Goal: Find specific page/section: Find specific page/section

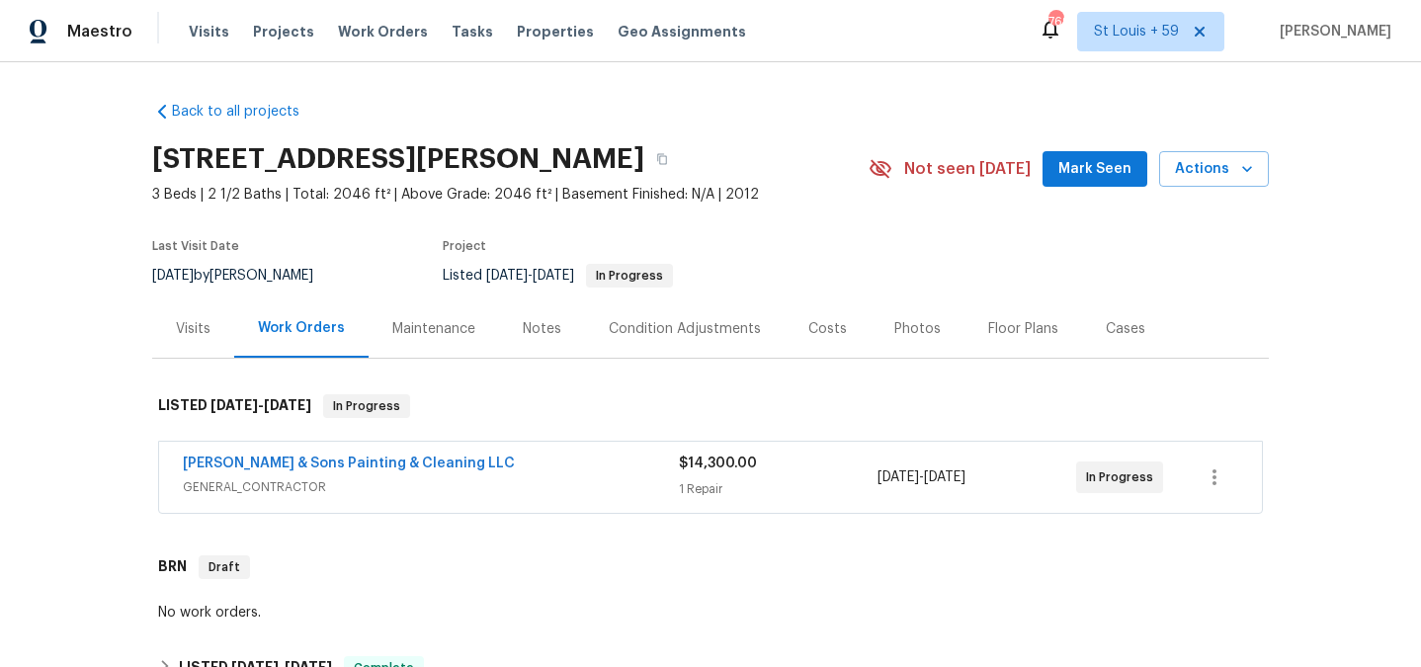
click at [516, 482] on span "GENERAL_CONTRACTOR" at bounding box center [431, 487] width 496 height 20
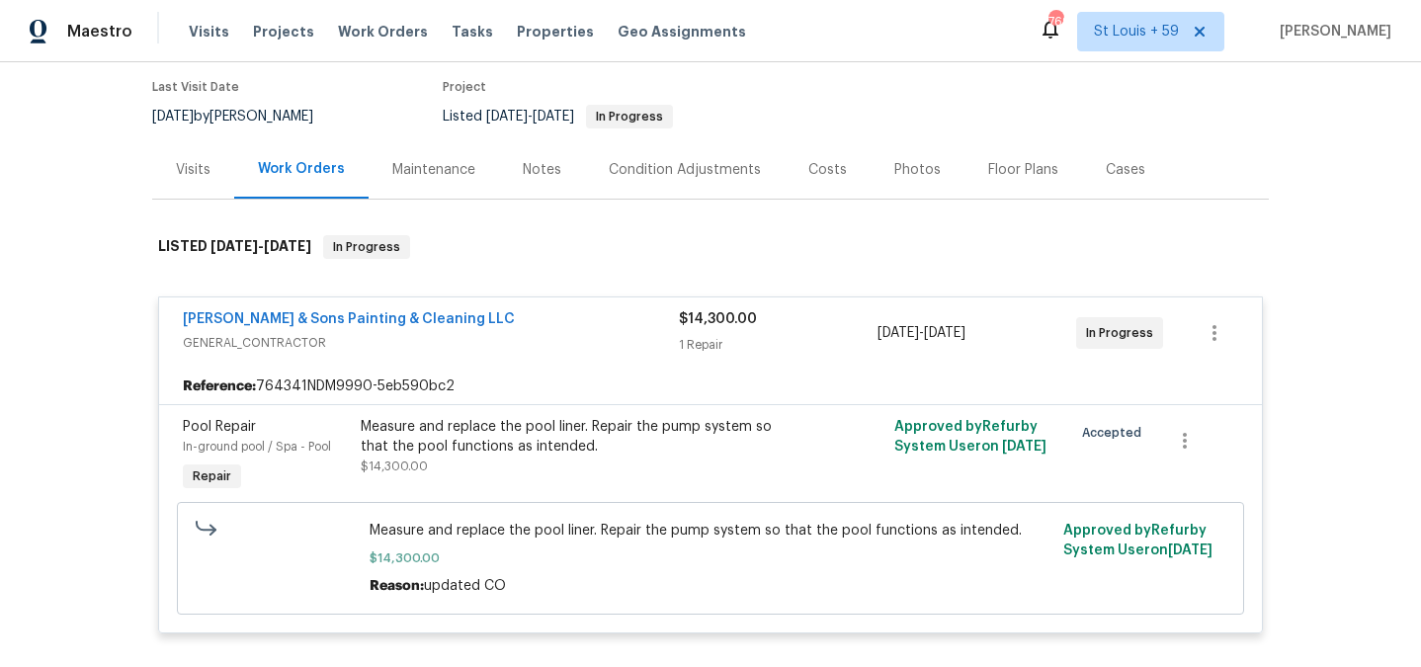
scroll to position [292, 0]
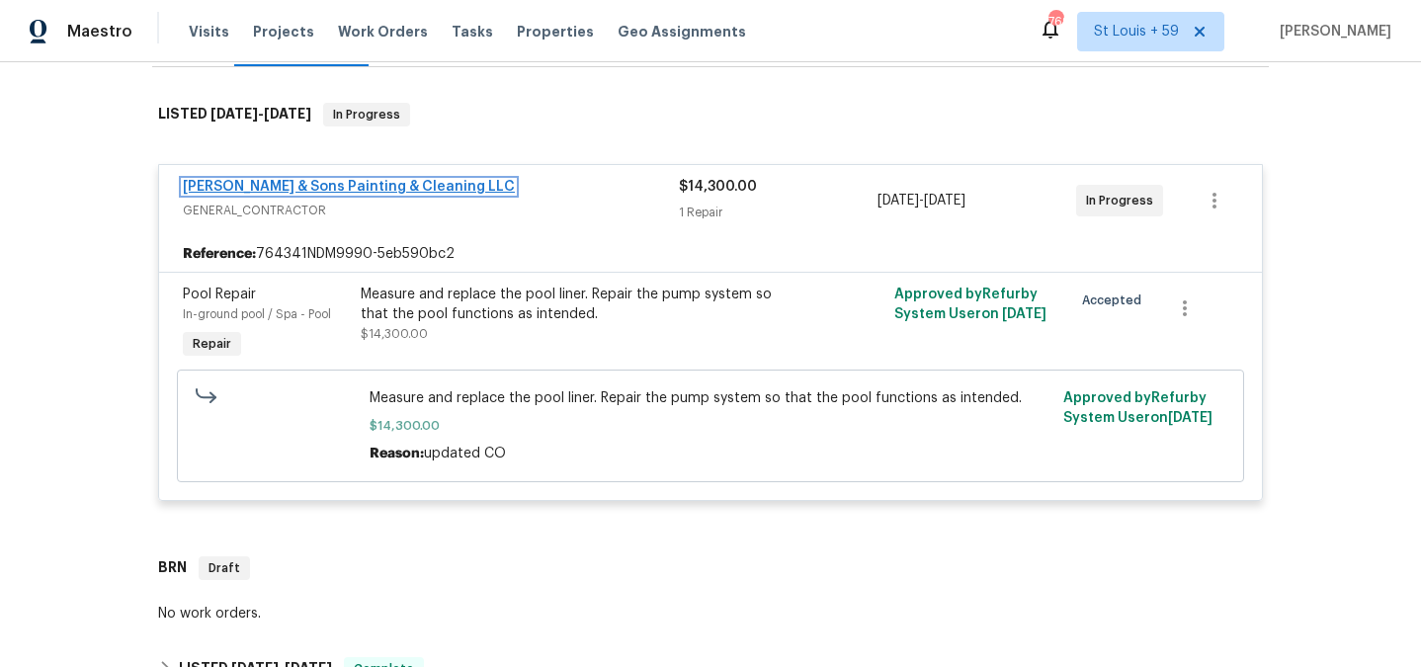
click at [370, 182] on link "[PERSON_NAME] & Sons Painting & Cleaning LLC" at bounding box center [349, 187] width 332 height 14
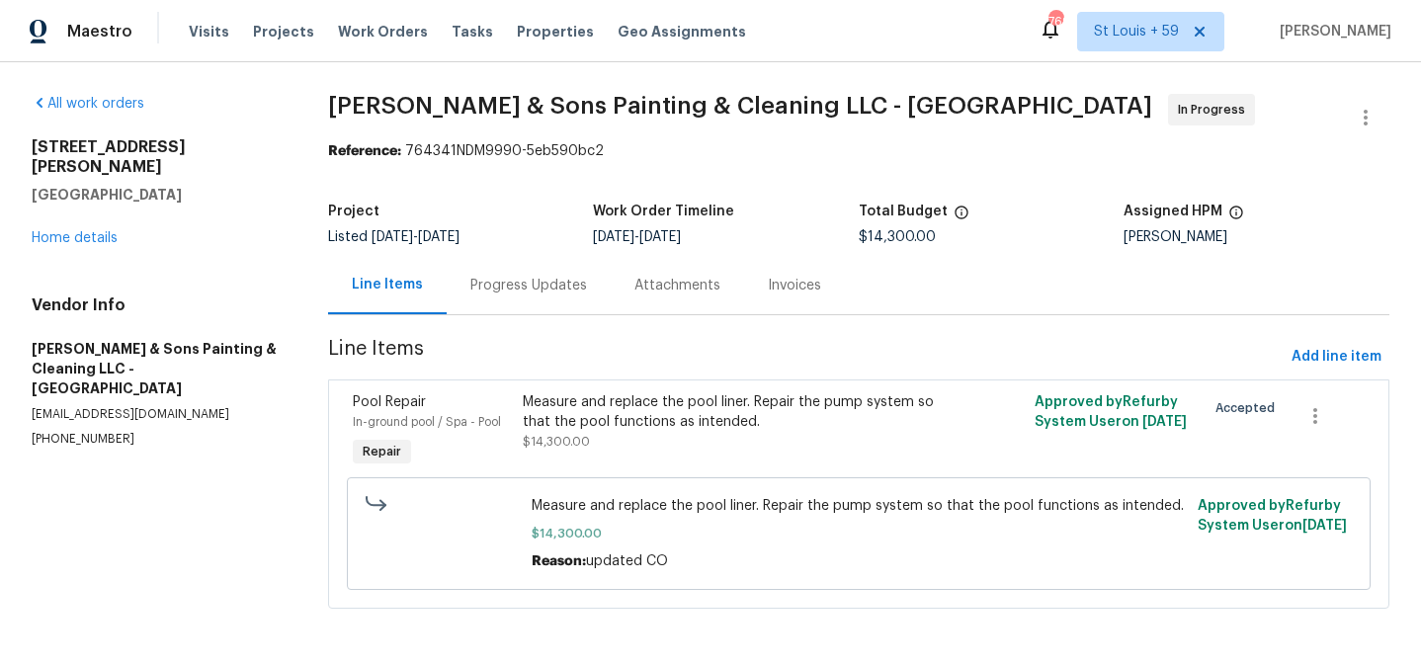
click at [515, 287] on div "Progress Updates" at bounding box center [528, 286] width 117 height 20
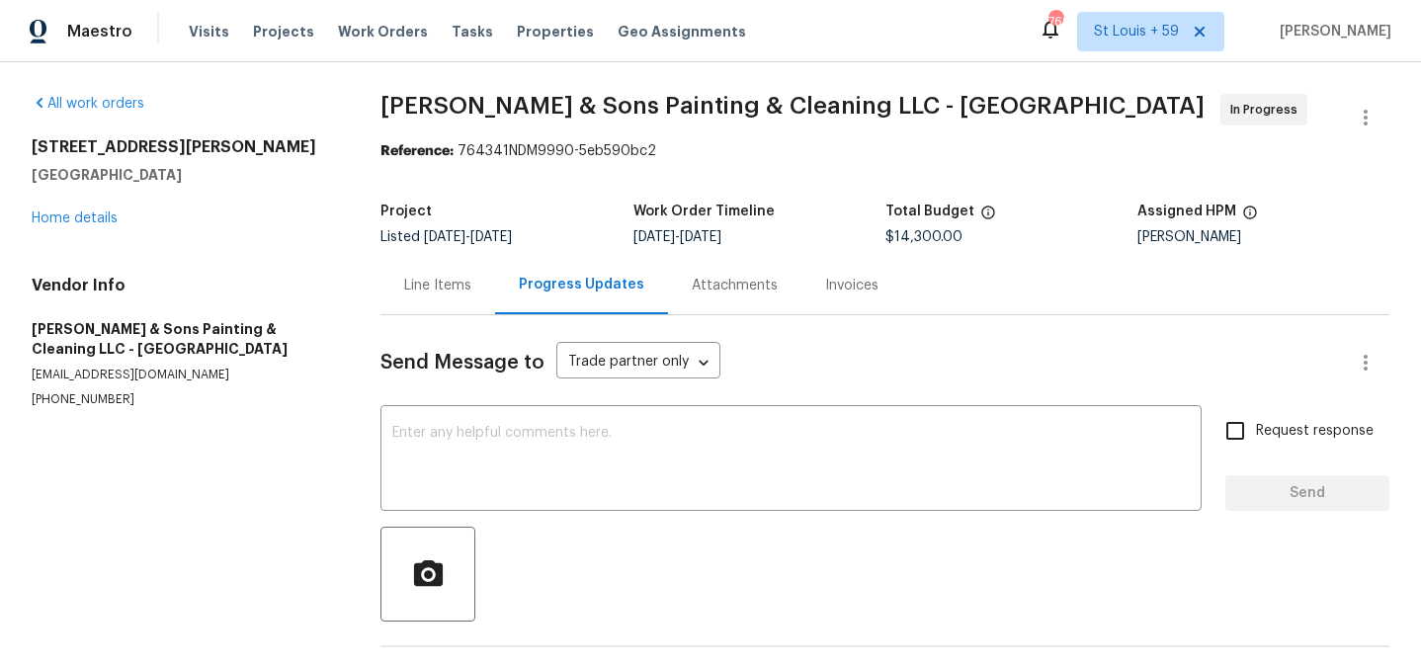
scroll to position [250, 0]
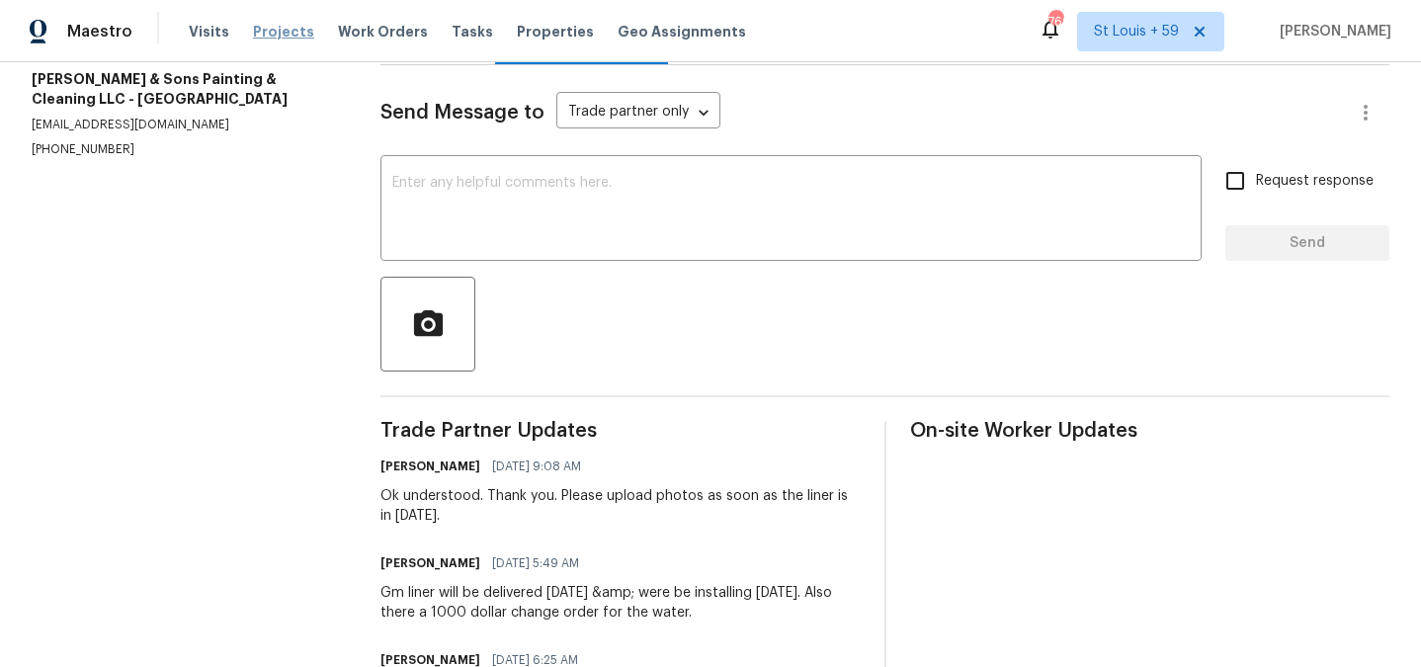
click at [272, 28] on span "Projects" at bounding box center [283, 32] width 61 height 20
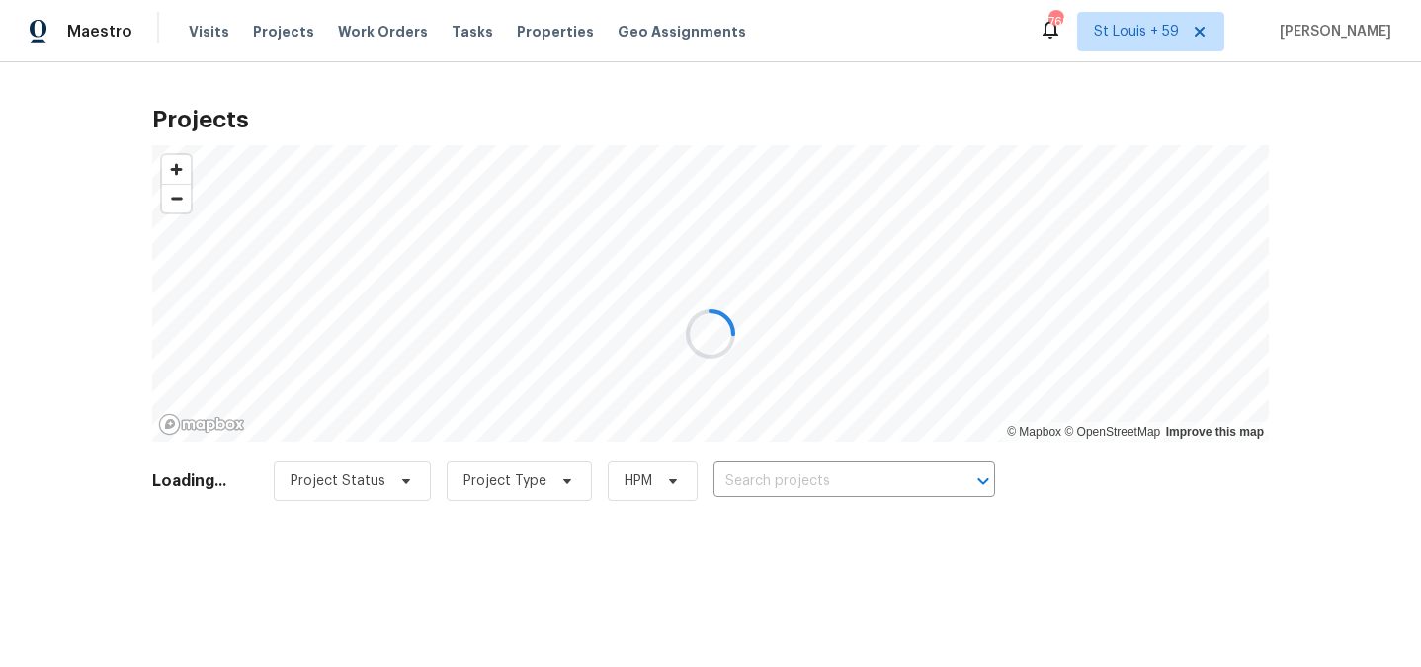
click at [861, 490] on div at bounding box center [710, 333] width 1421 height 667
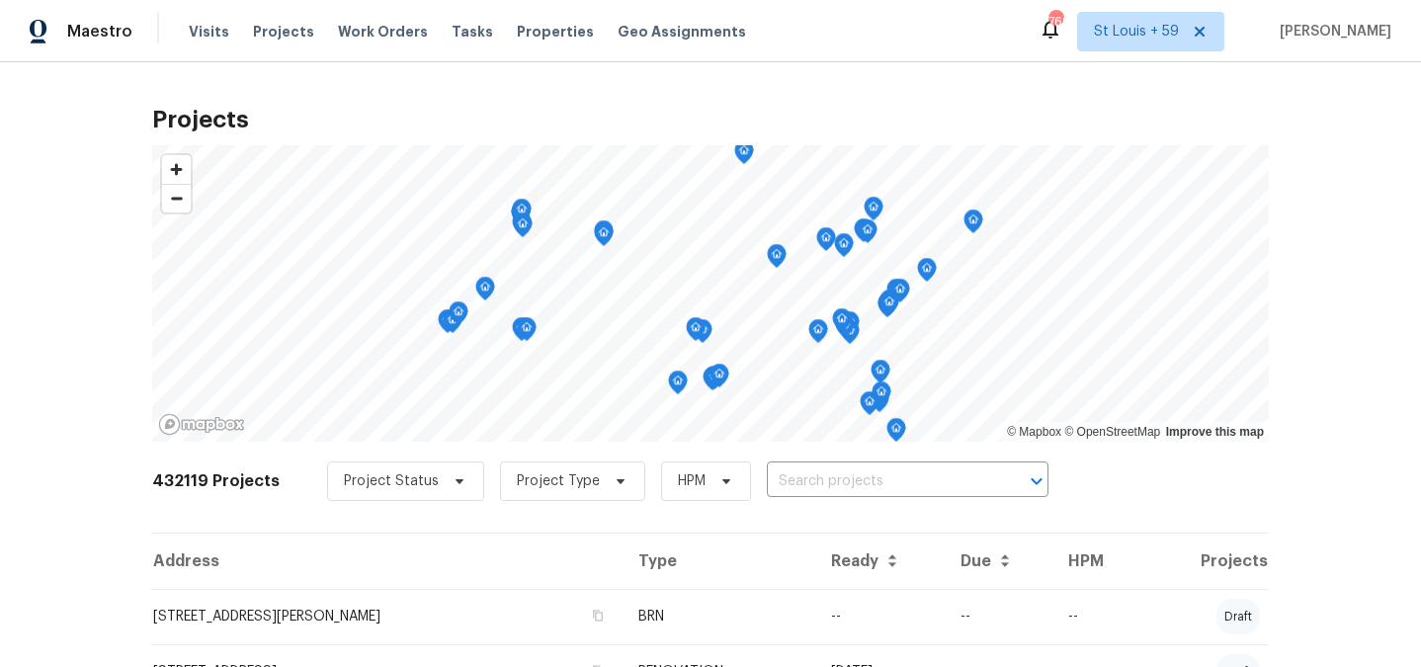
click at [861, 490] on input "text" at bounding box center [880, 481] width 226 height 31
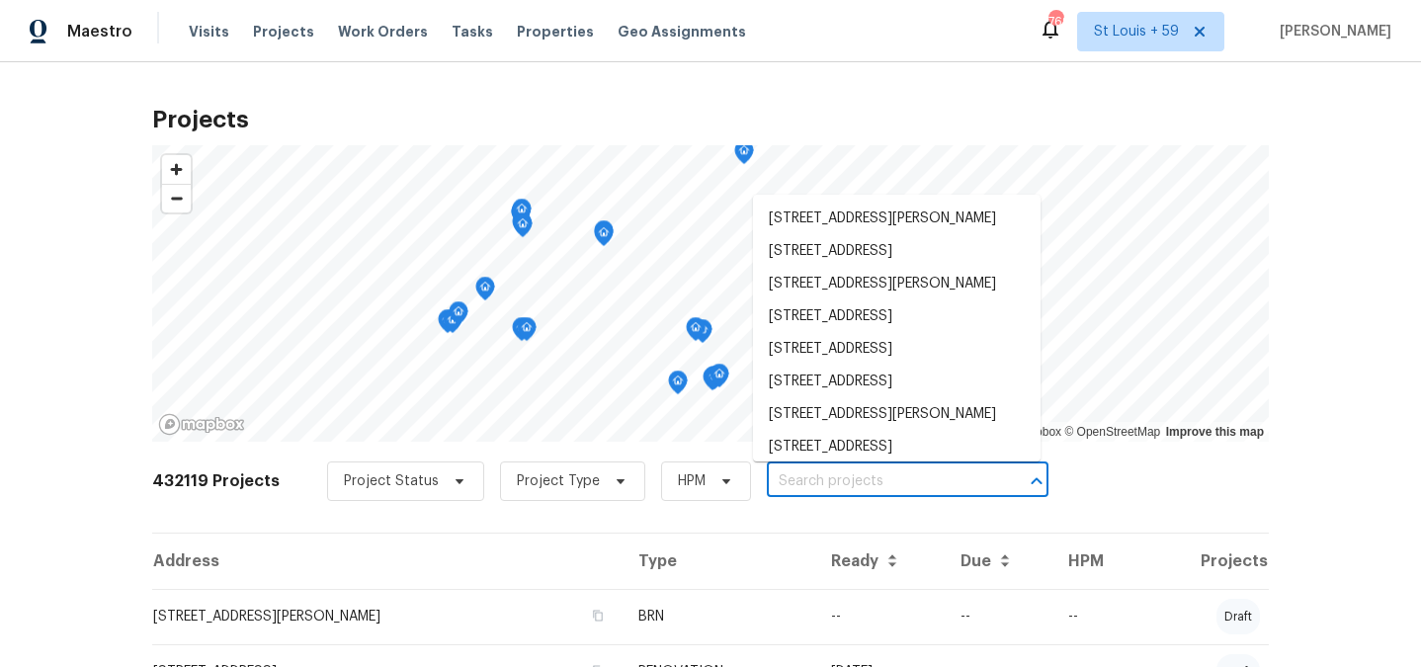
paste input "107 Galena Ct Durham, NC 27704"
type input "107 Galena Ct Durham, NC 27704"
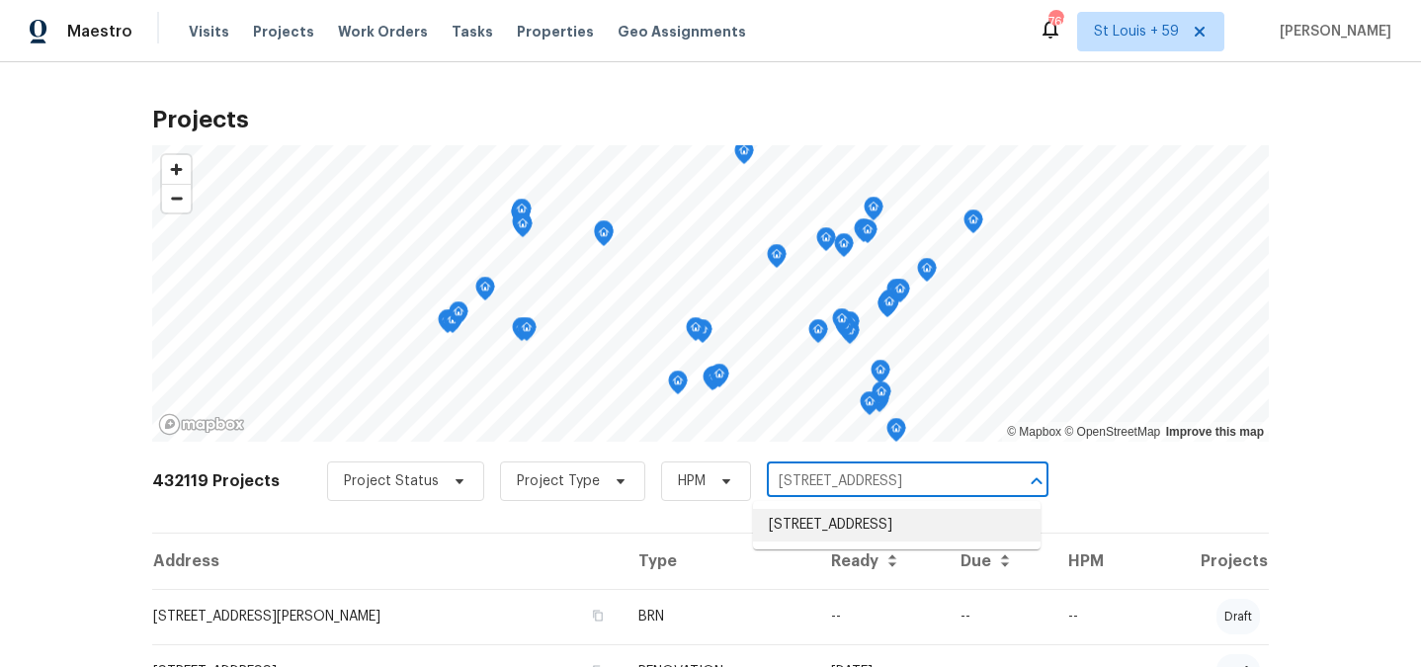
click at [861, 521] on li "107 Galena Ct, Durham, NC 27704" at bounding box center [897, 525] width 288 height 33
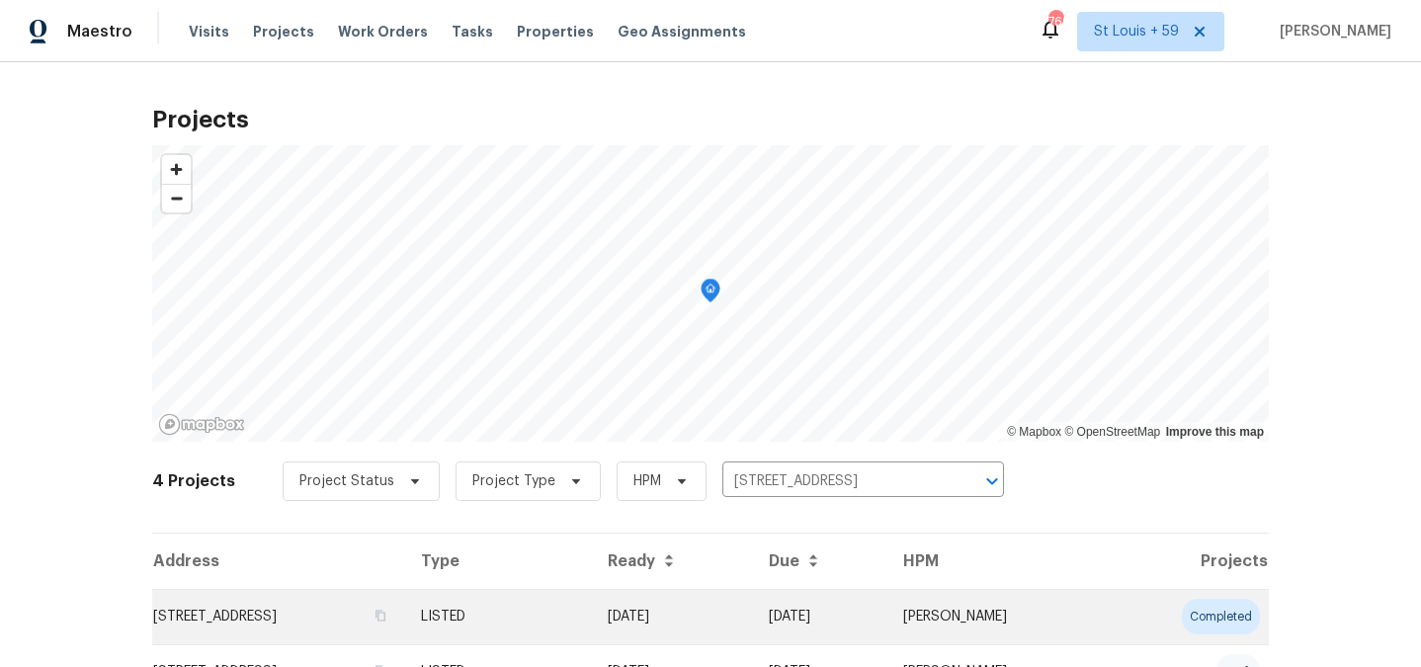
click at [294, 621] on td "107 Galena Ct, Durham, NC 27704" at bounding box center [278, 616] width 253 height 55
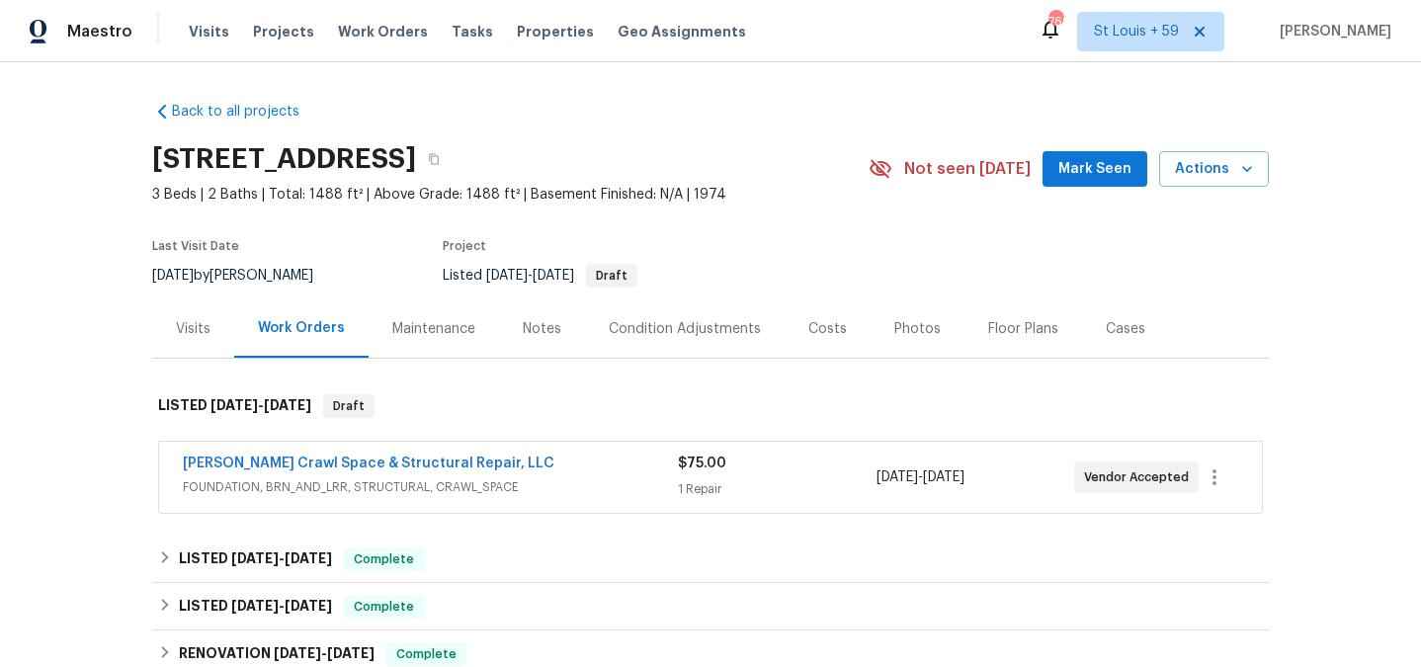
scroll to position [131, 0]
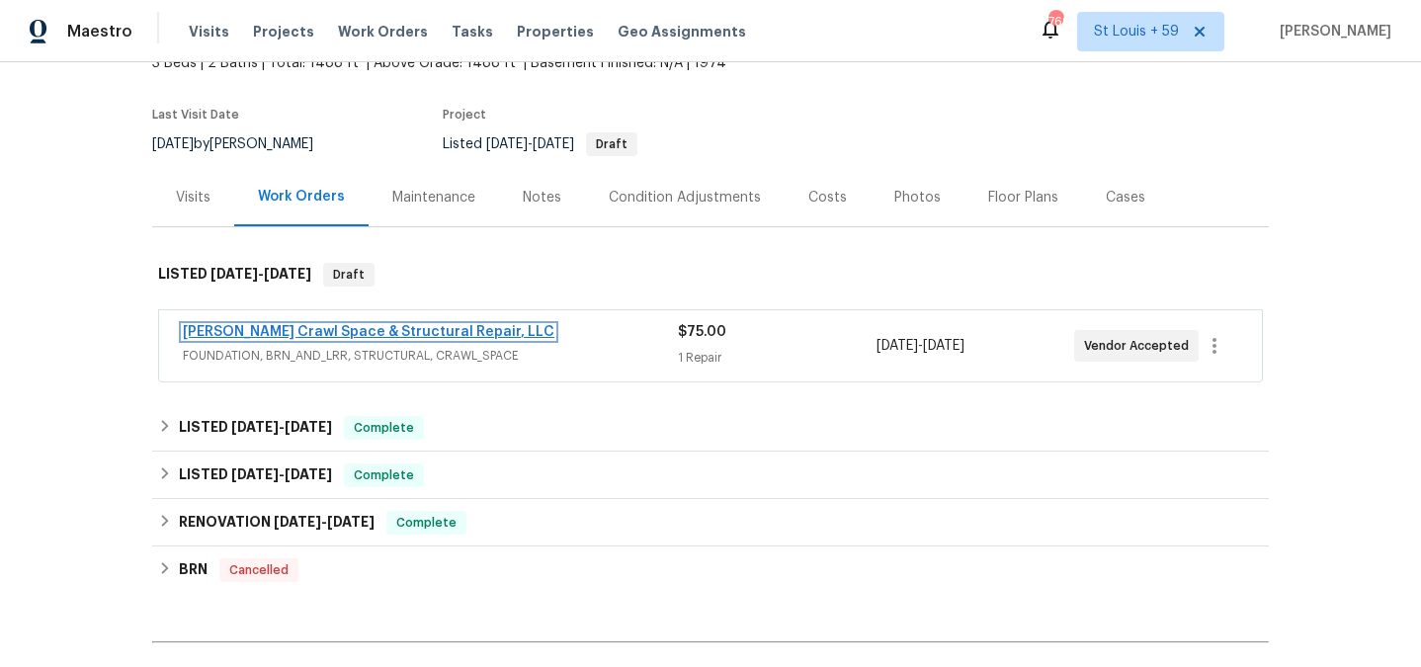
click at [353, 331] on link "Falcone Crawl Space & Structural Repair, LLC" at bounding box center [369, 332] width 372 height 14
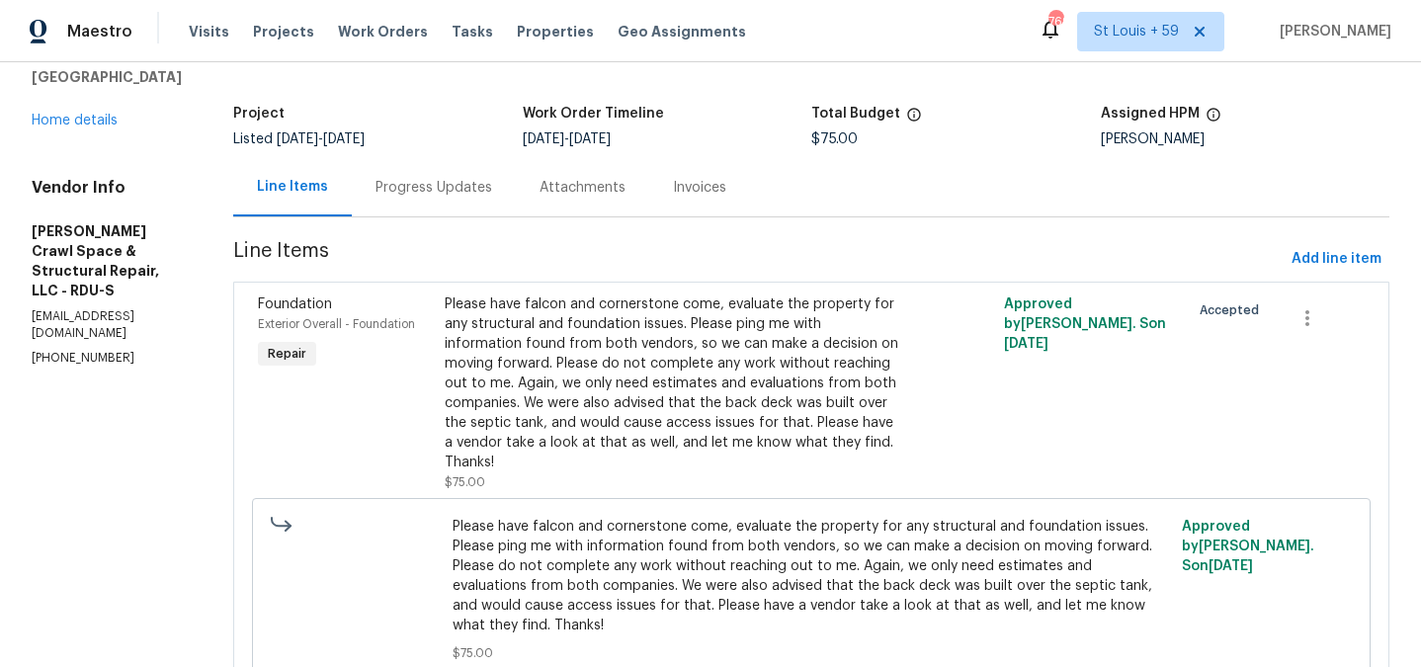
scroll to position [187, 0]
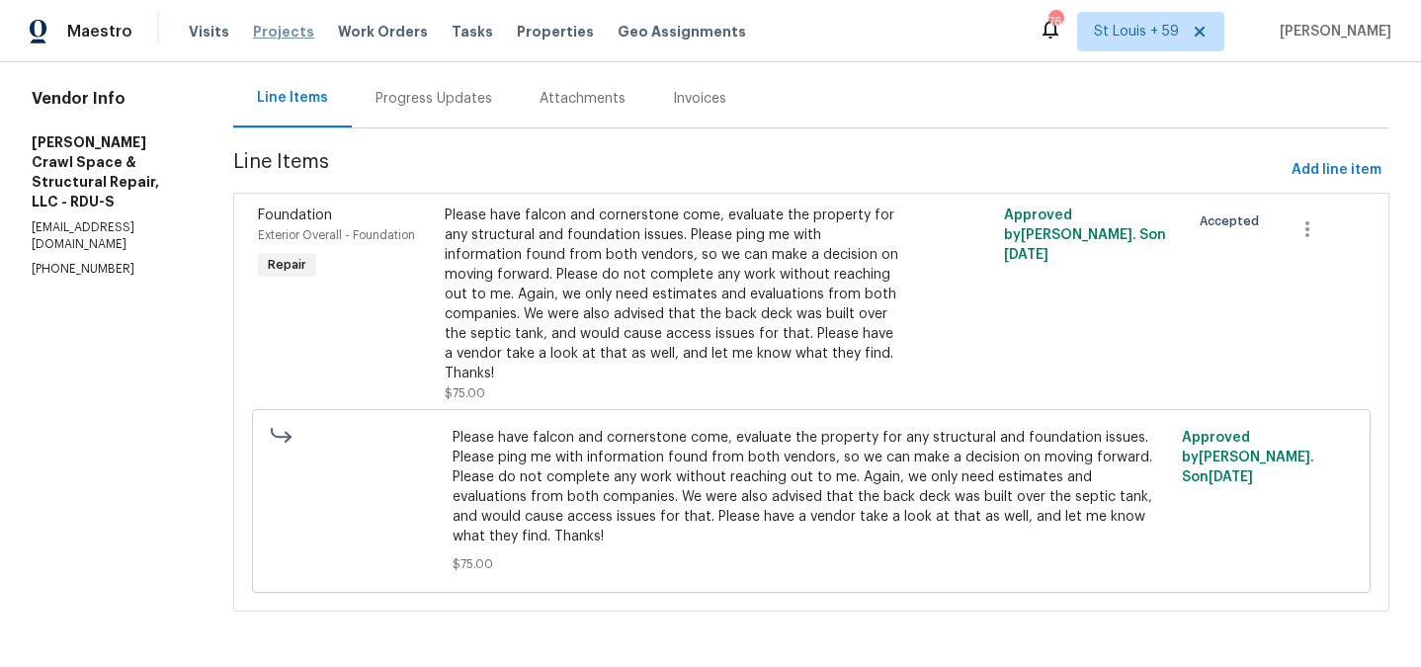
click at [261, 30] on span "Projects" at bounding box center [283, 32] width 61 height 20
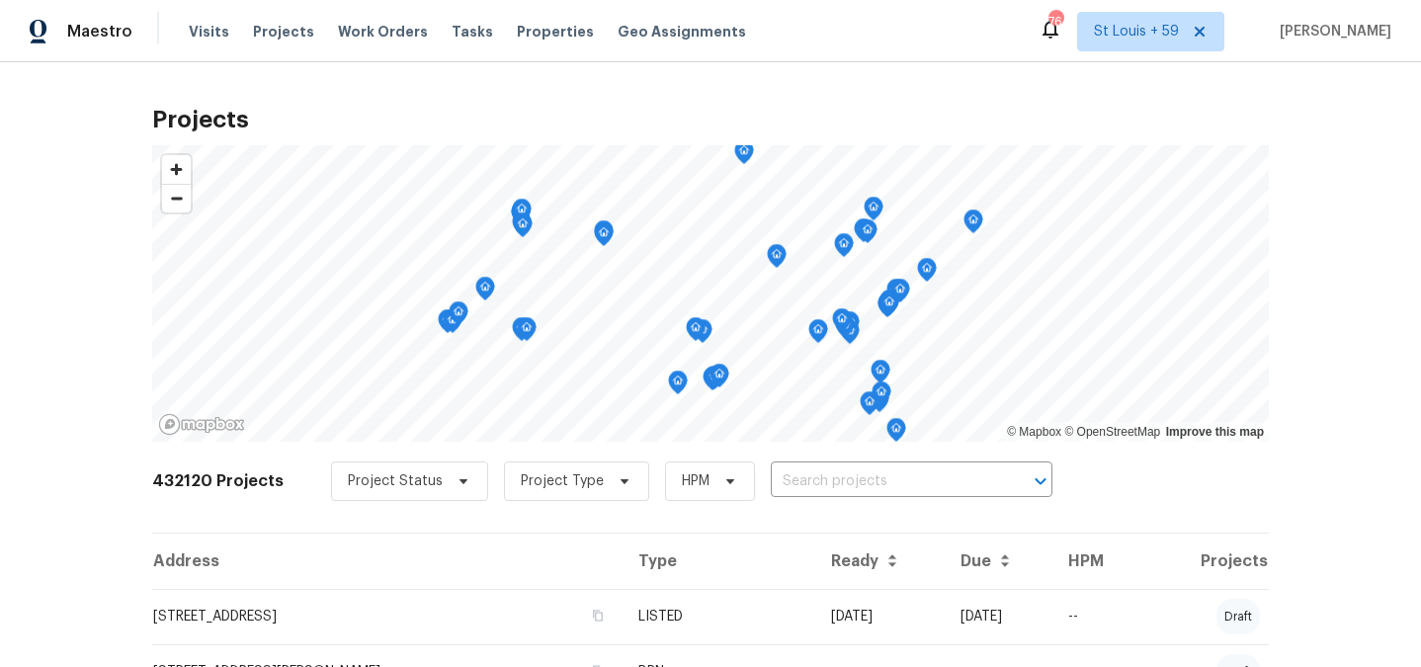
click at [799, 484] on input "text" at bounding box center [884, 481] width 226 height 31
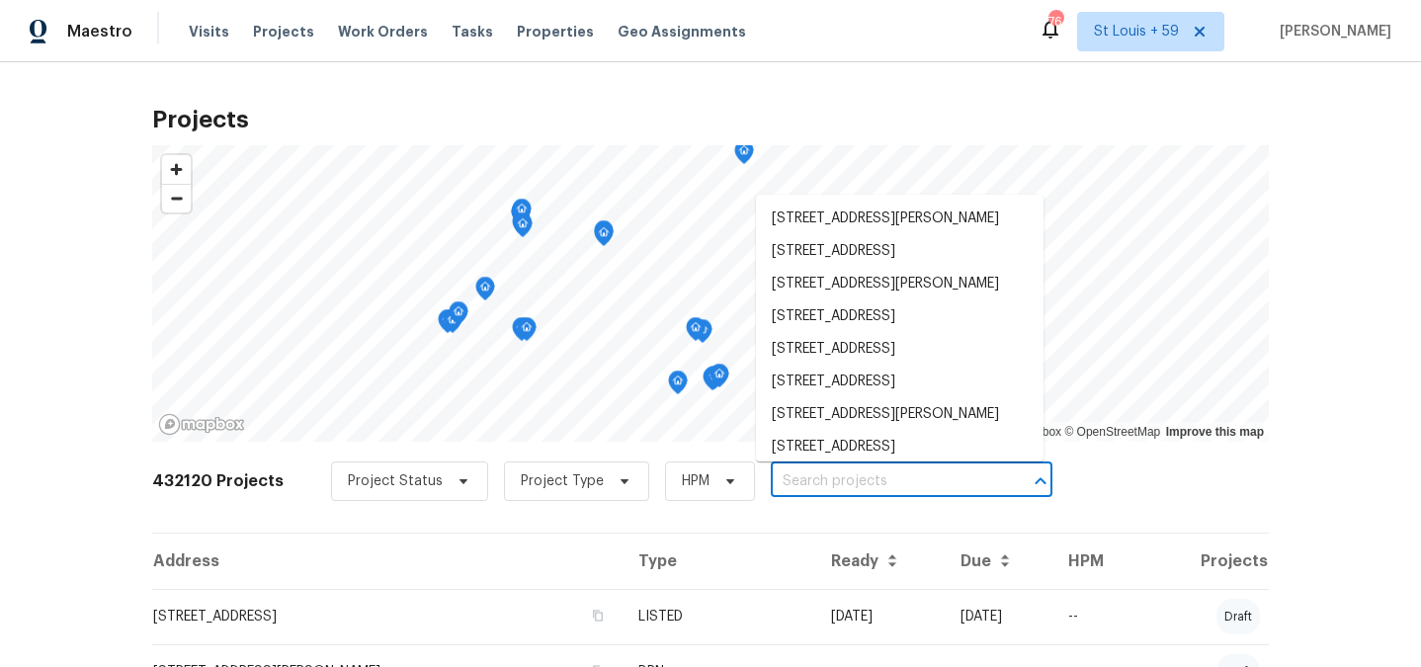
paste input "4660 Lue Ln , Carmichael, CA 95608"
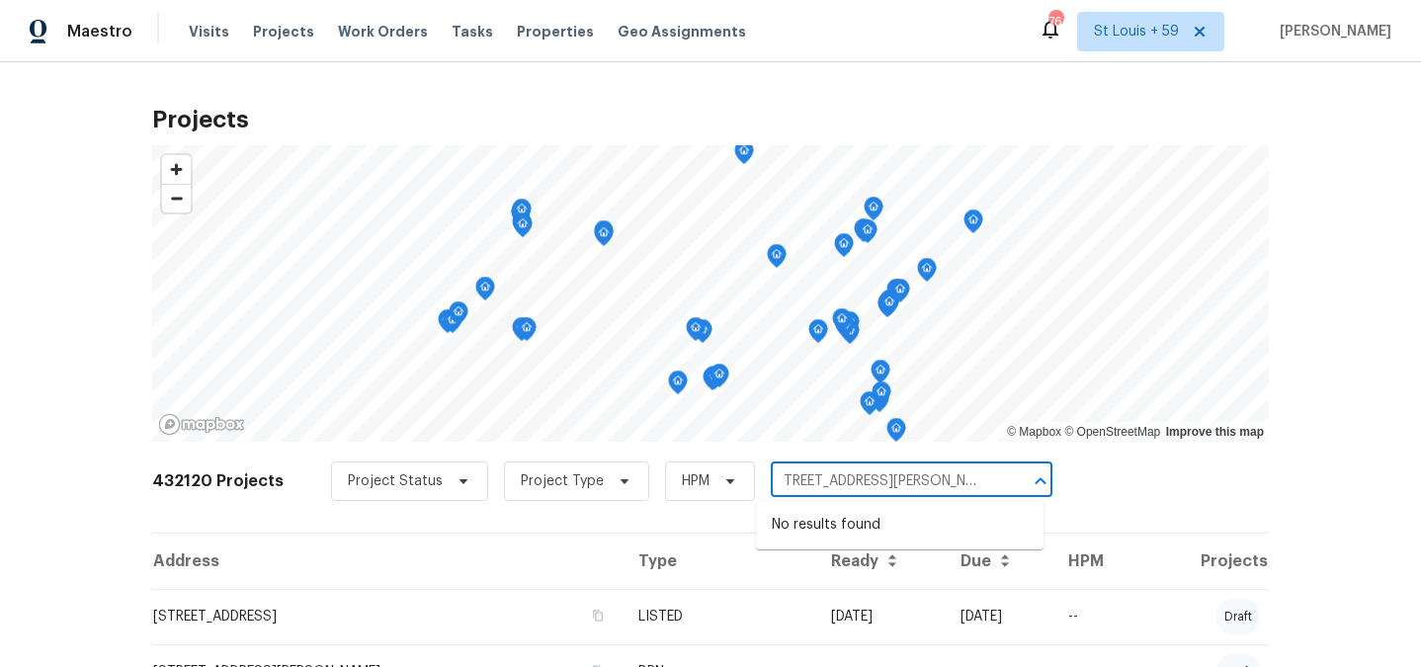
type input "4660 Lue Ln , Carmichael, CA 95608"
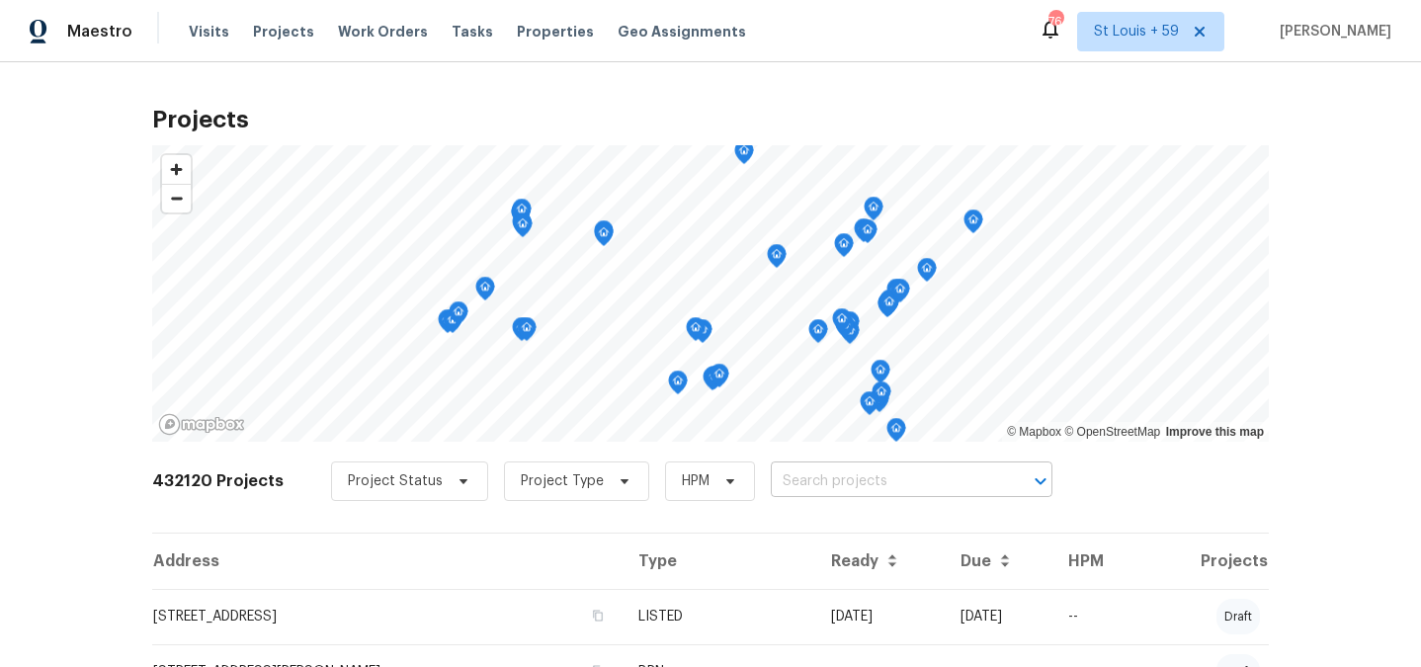
click at [819, 486] on input "text" at bounding box center [884, 481] width 226 height 31
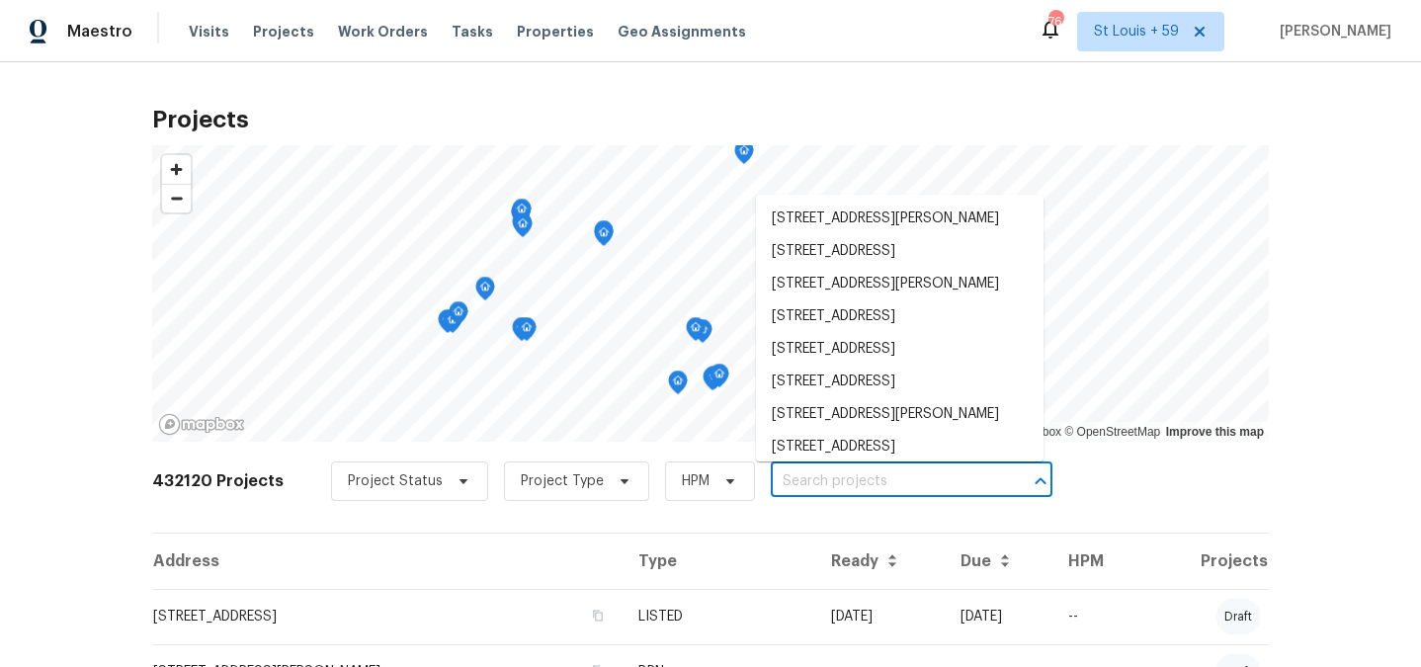
paste input "4660 Lue Ln , Carmichael, CA 95608"
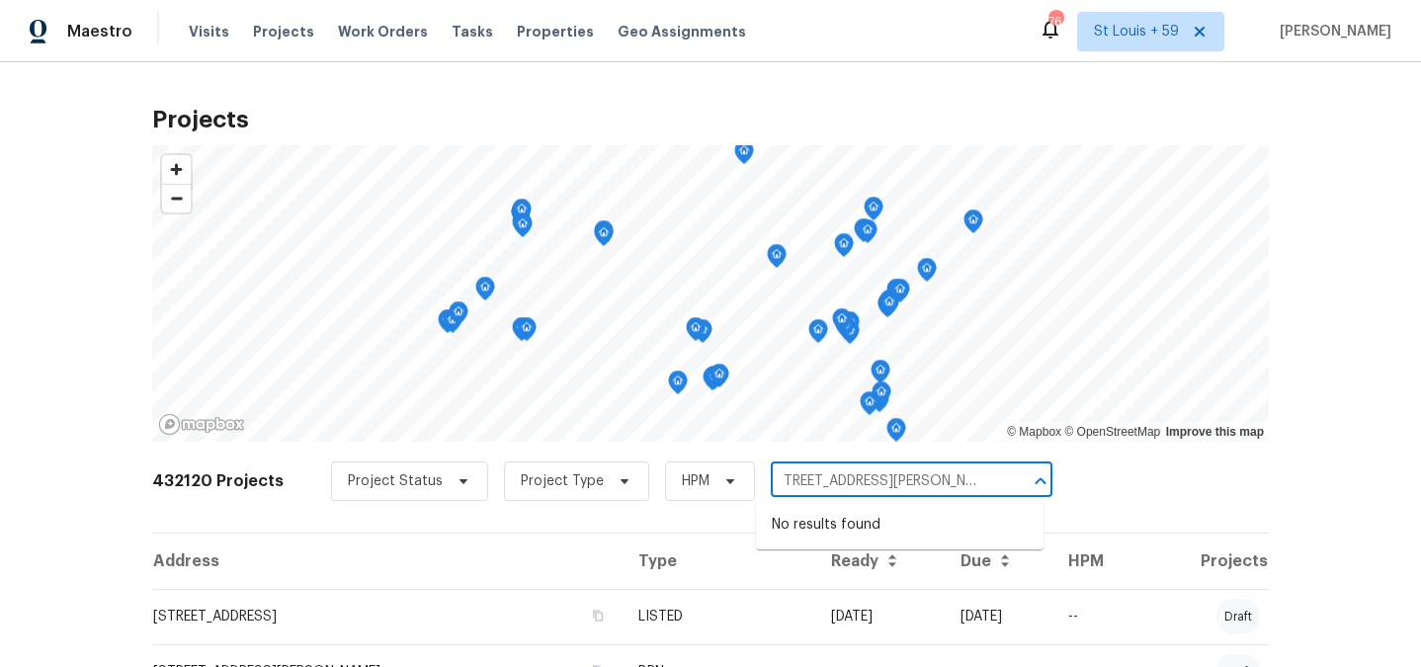
drag, startPoint x: 815, startPoint y: 481, endPoint x: 1064, endPoint y: 480, distance: 249.1
click at [1064, 480] on div "432120 Projects Project Status Project Type HPM 4660 Lue Ln , Carmichael, CA 95…" at bounding box center [710, 493] width 1117 height 79
type input "4660 Lue"
click at [863, 527] on li "4660 Lue Ln, Carmichael, CA 95608" at bounding box center [900, 525] width 288 height 33
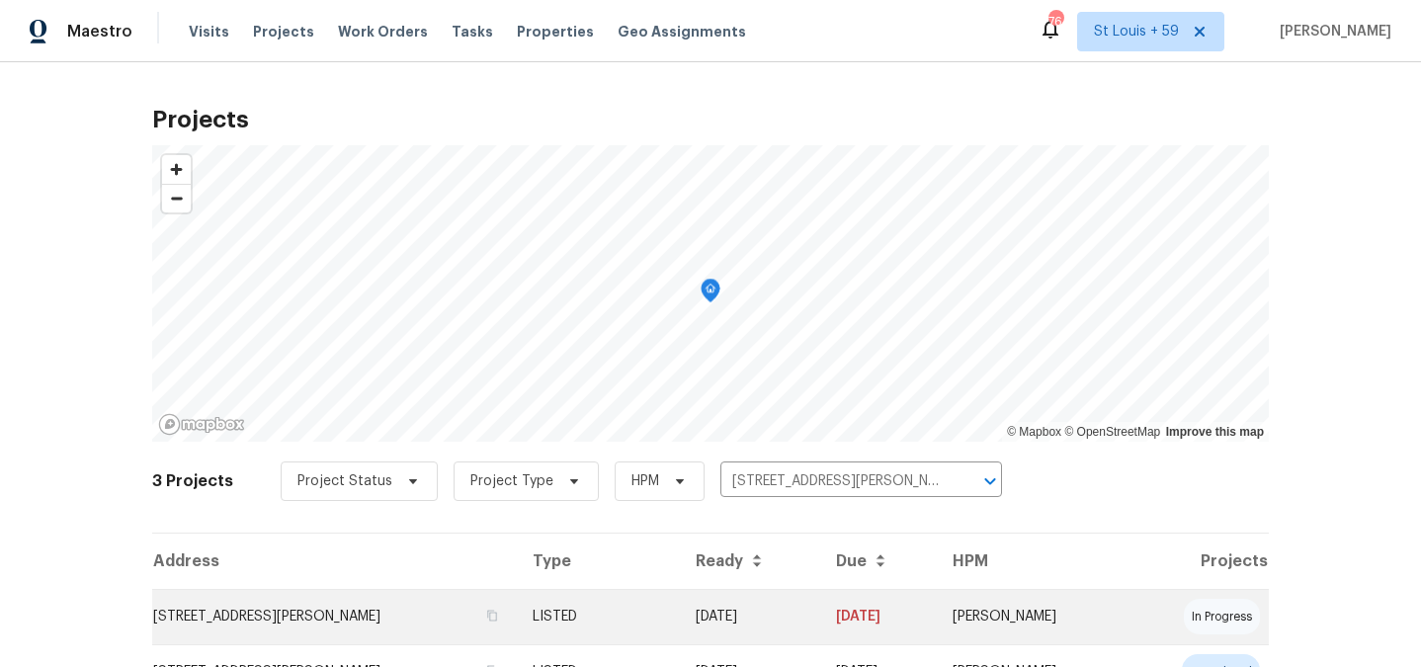
click at [323, 607] on td "4660 Lue Ln, Carmichael, CA 95608" at bounding box center [334, 616] width 365 height 55
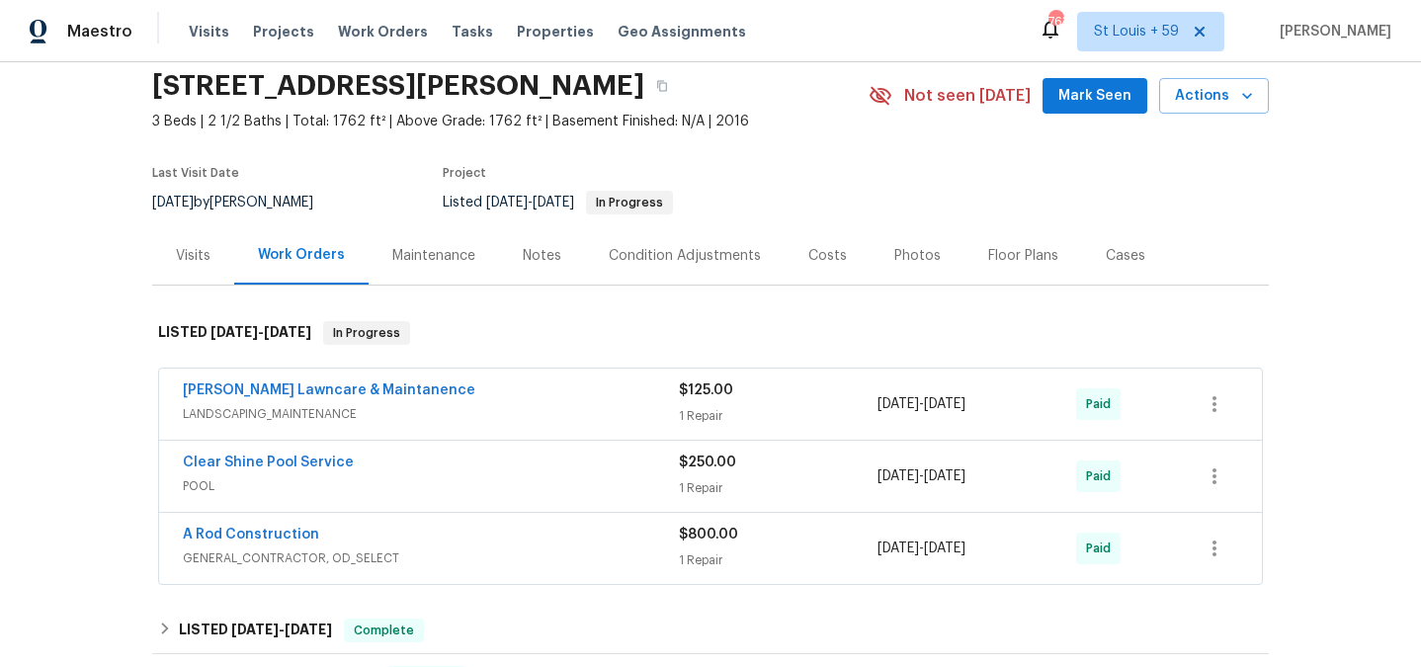
scroll to position [76, 0]
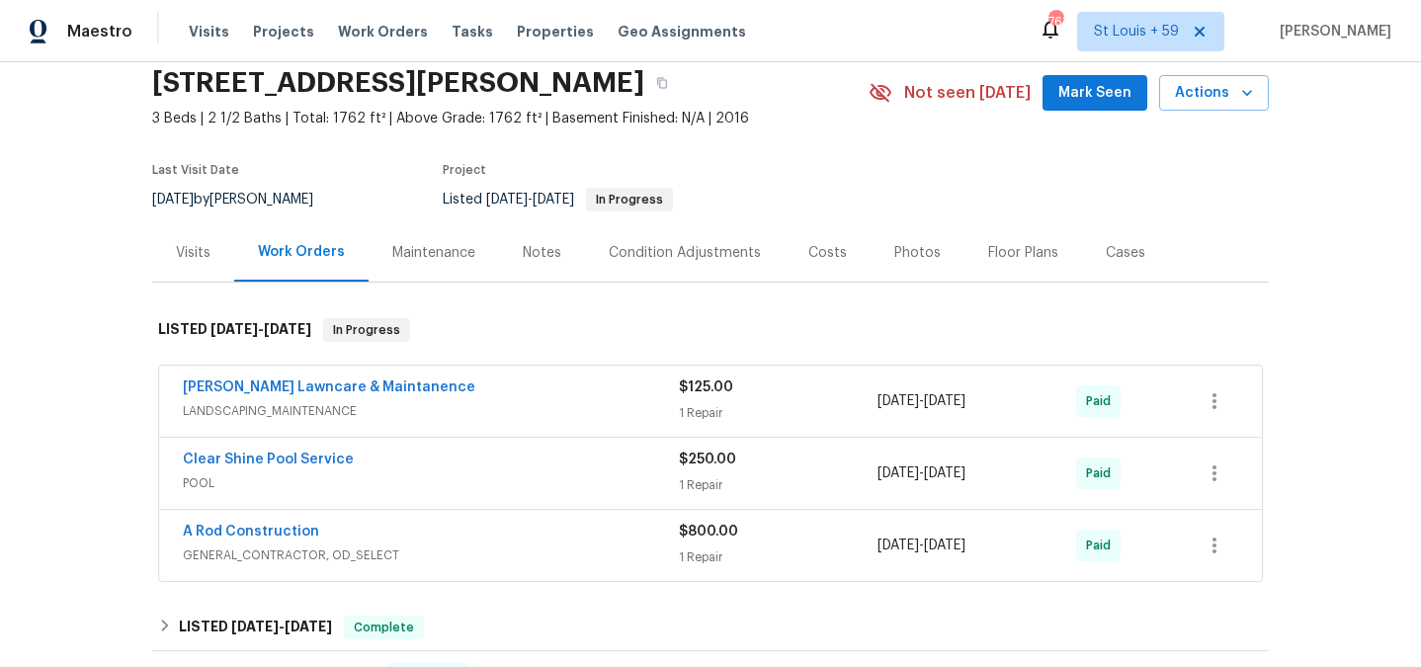
click at [473, 468] on div "Clear Shine Pool Service" at bounding box center [431, 462] width 496 height 24
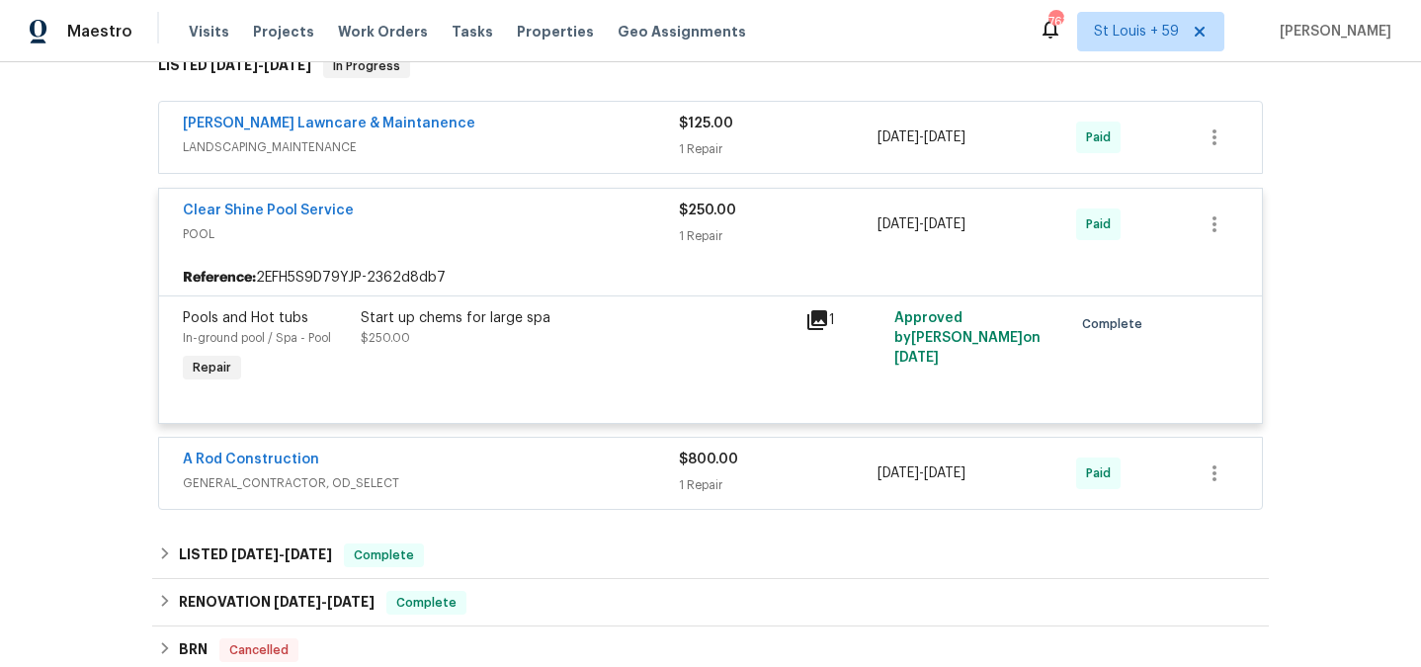
scroll to position [376, 0]
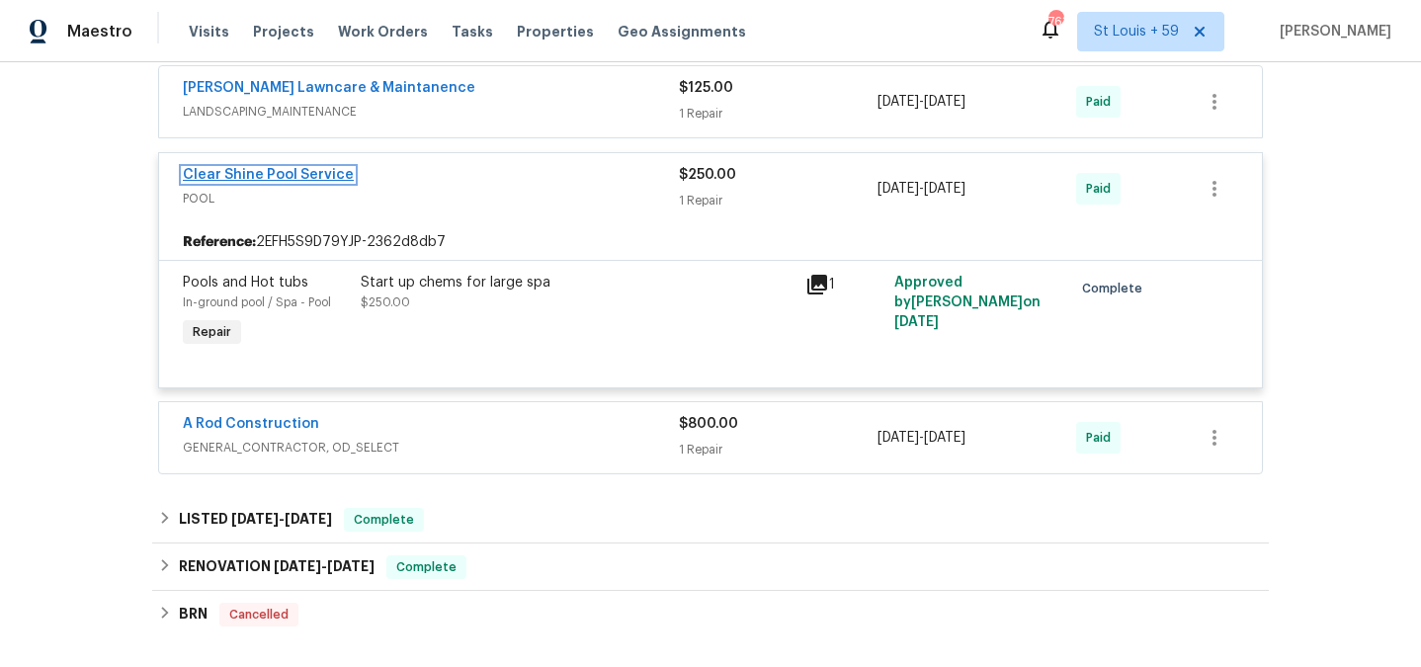
click at [292, 174] on link "Clear Shine Pool Service" at bounding box center [268, 175] width 171 height 14
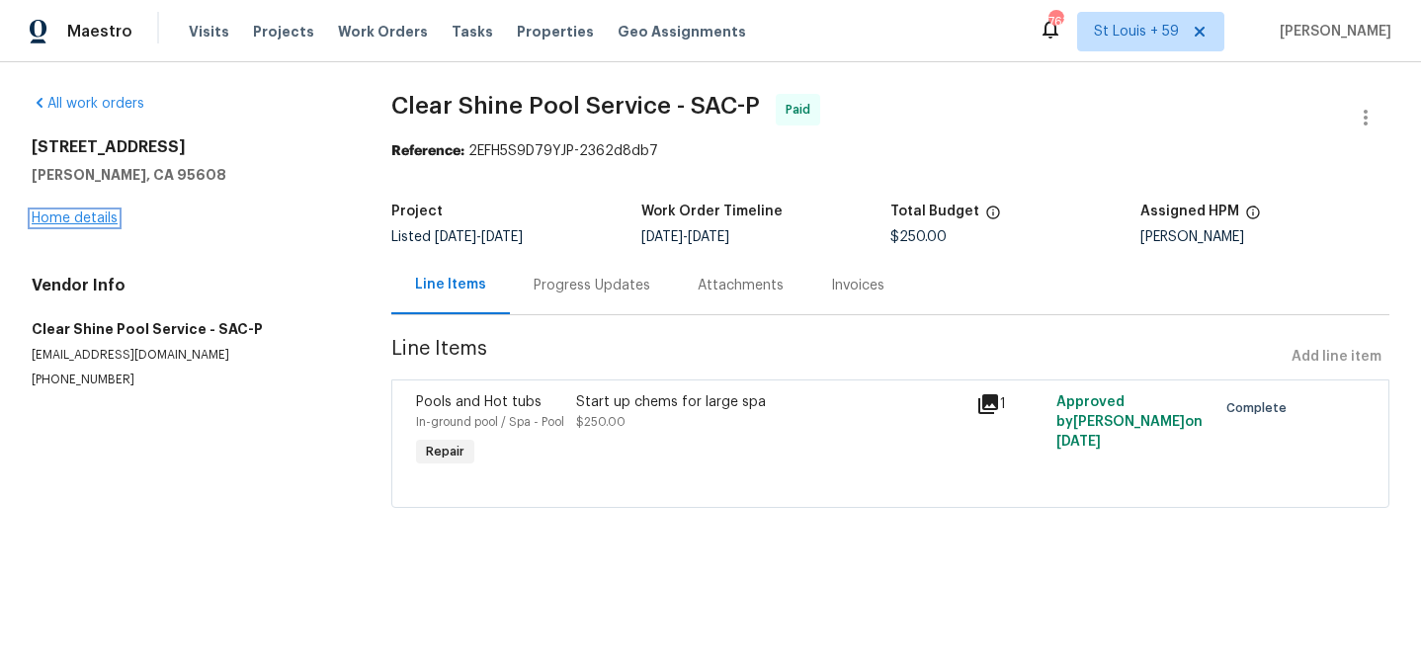
click at [64, 213] on link "Home details" at bounding box center [75, 219] width 86 height 14
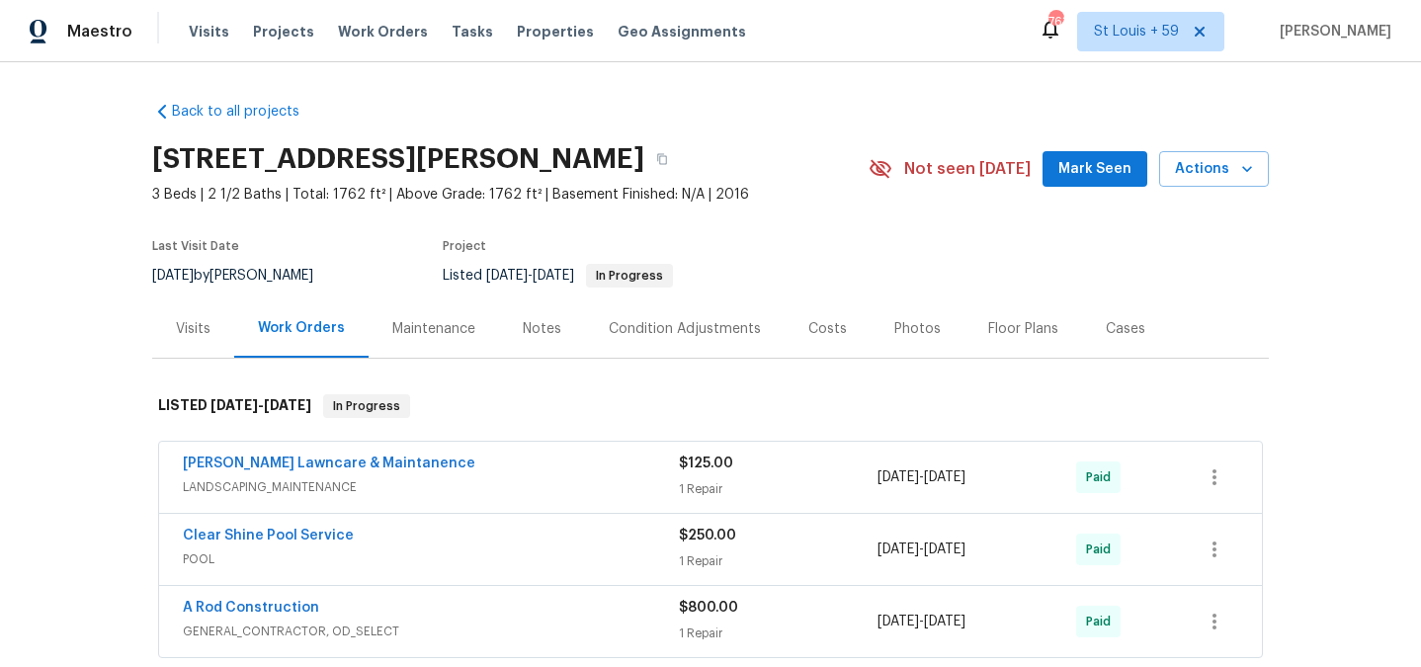
click at [192, 321] on div "Visits" at bounding box center [193, 329] width 35 height 20
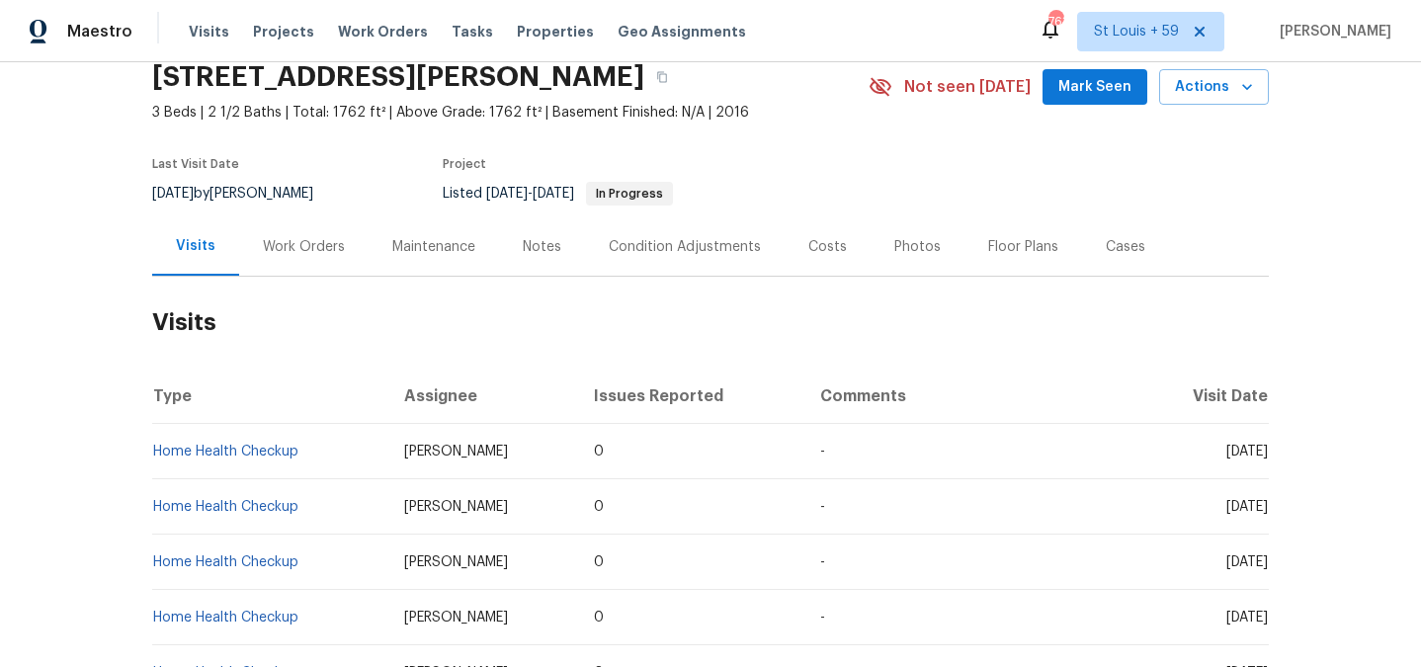
scroll to position [167, 0]
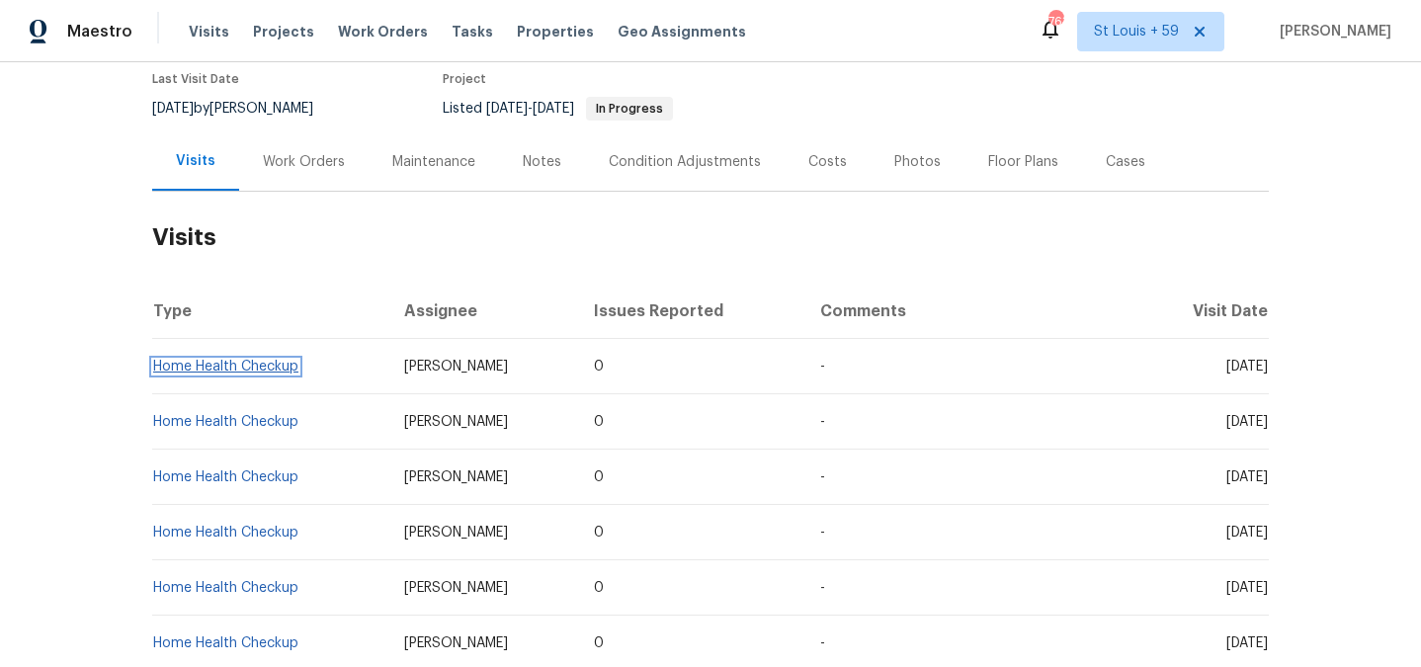
click at [262, 371] on link "Home Health Checkup" at bounding box center [225, 367] width 145 height 14
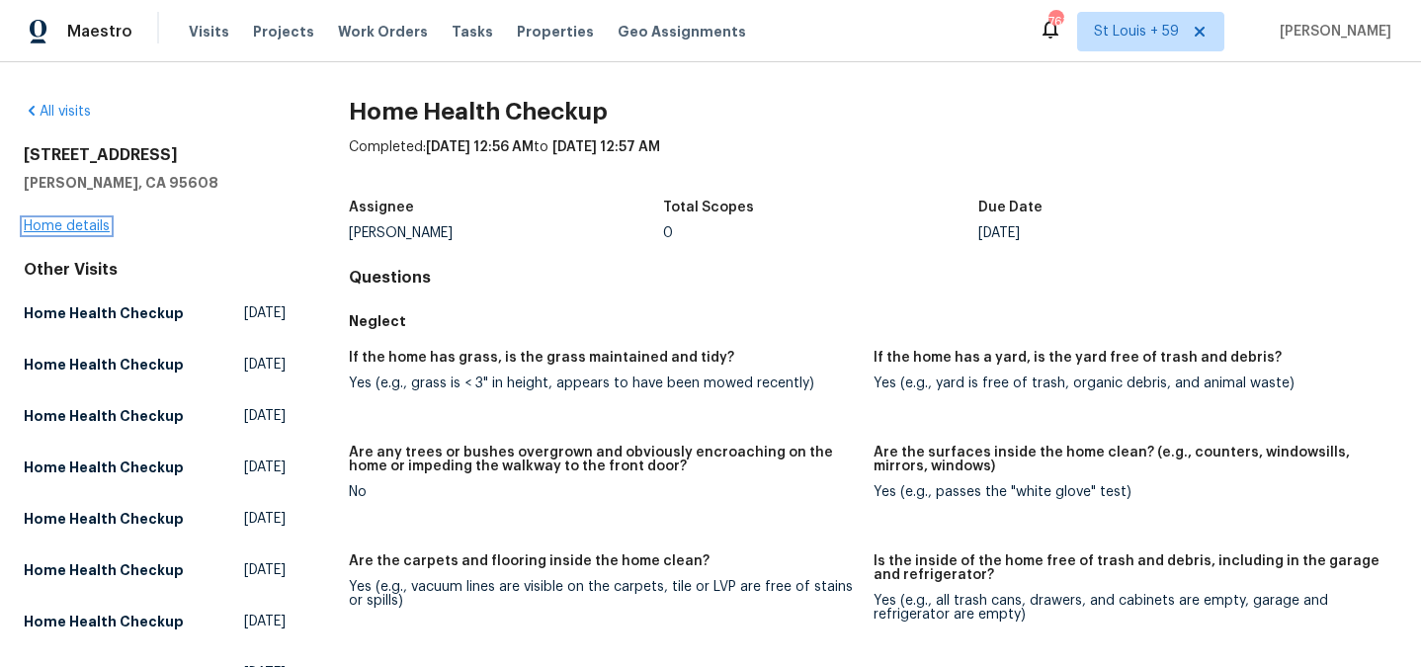
click at [69, 229] on link "Home details" at bounding box center [67, 226] width 86 height 14
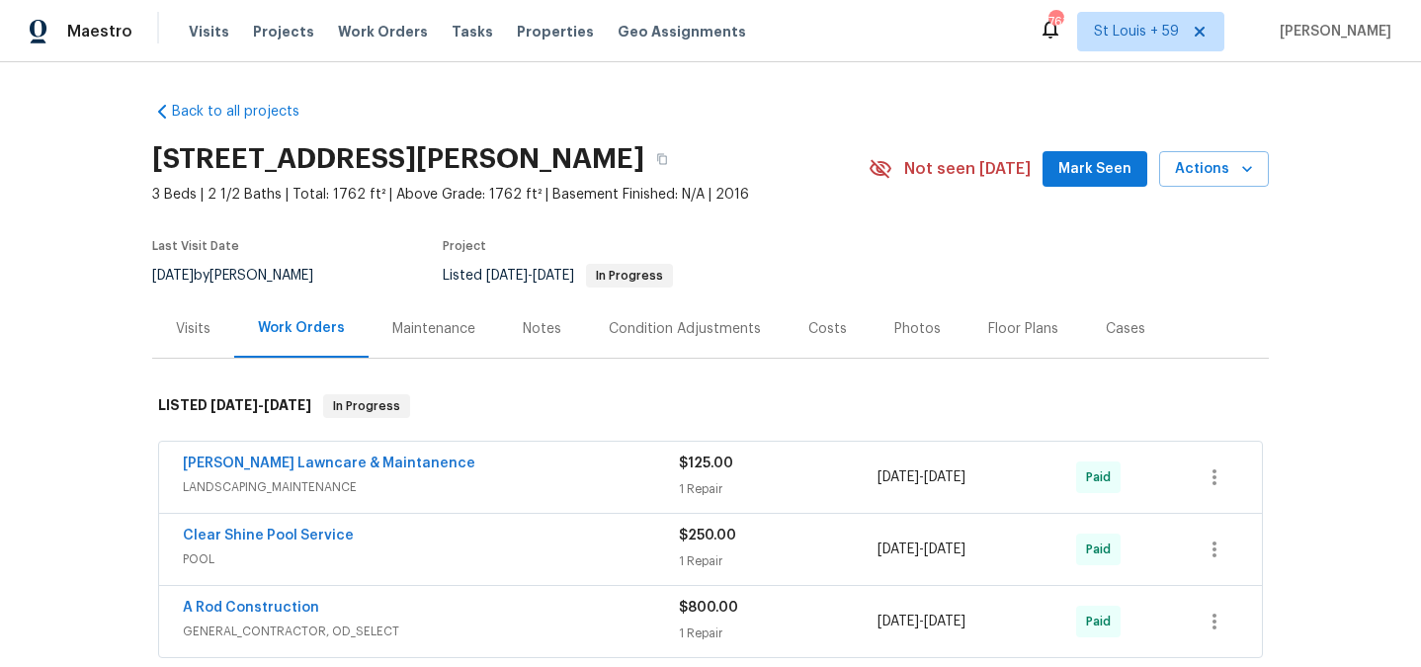
click at [423, 338] on div "Maintenance" at bounding box center [433, 329] width 83 height 20
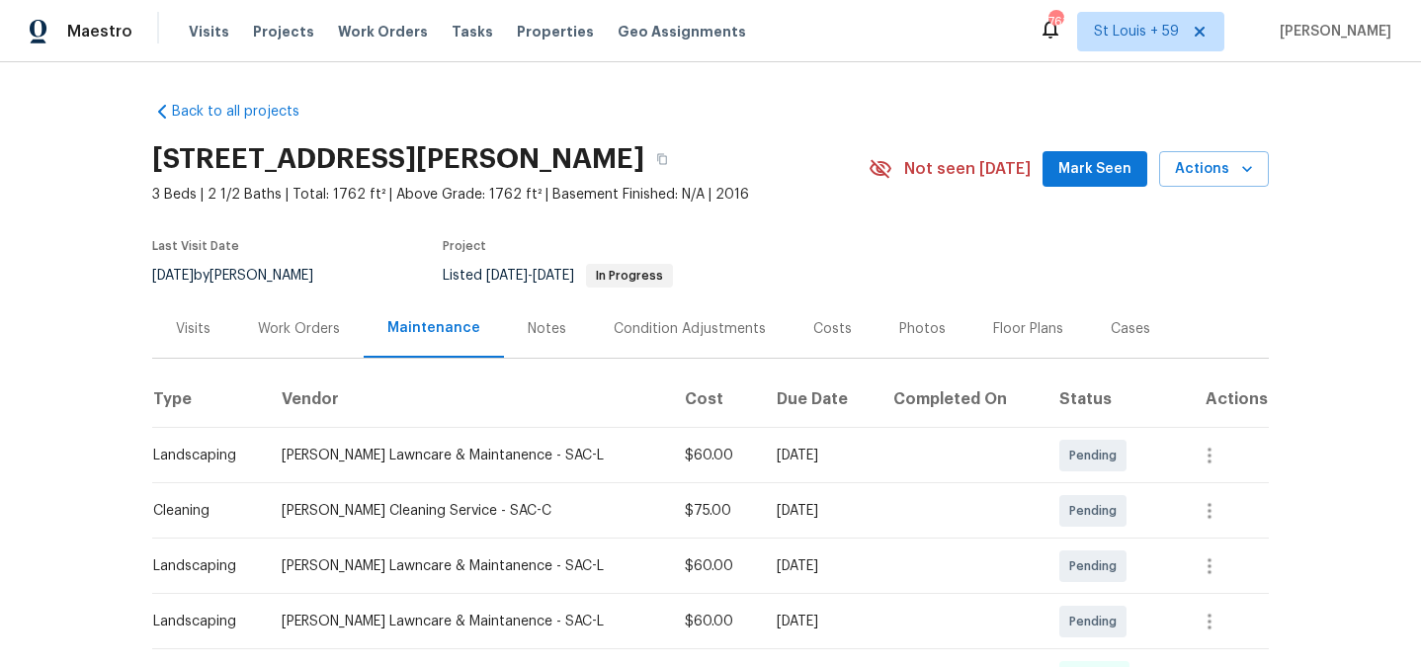
click at [291, 337] on div "Work Orders" at bounding box center [299, 329] width 82 height 20
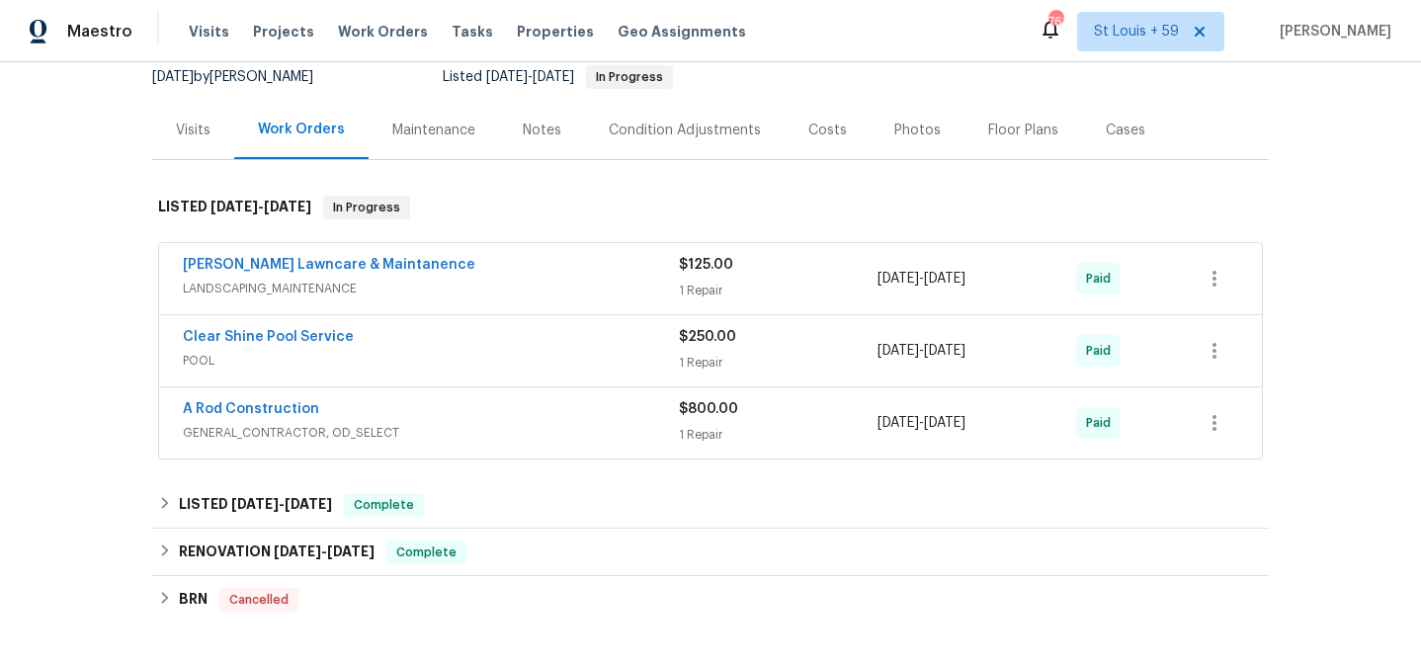
scroll to position [200, 0]
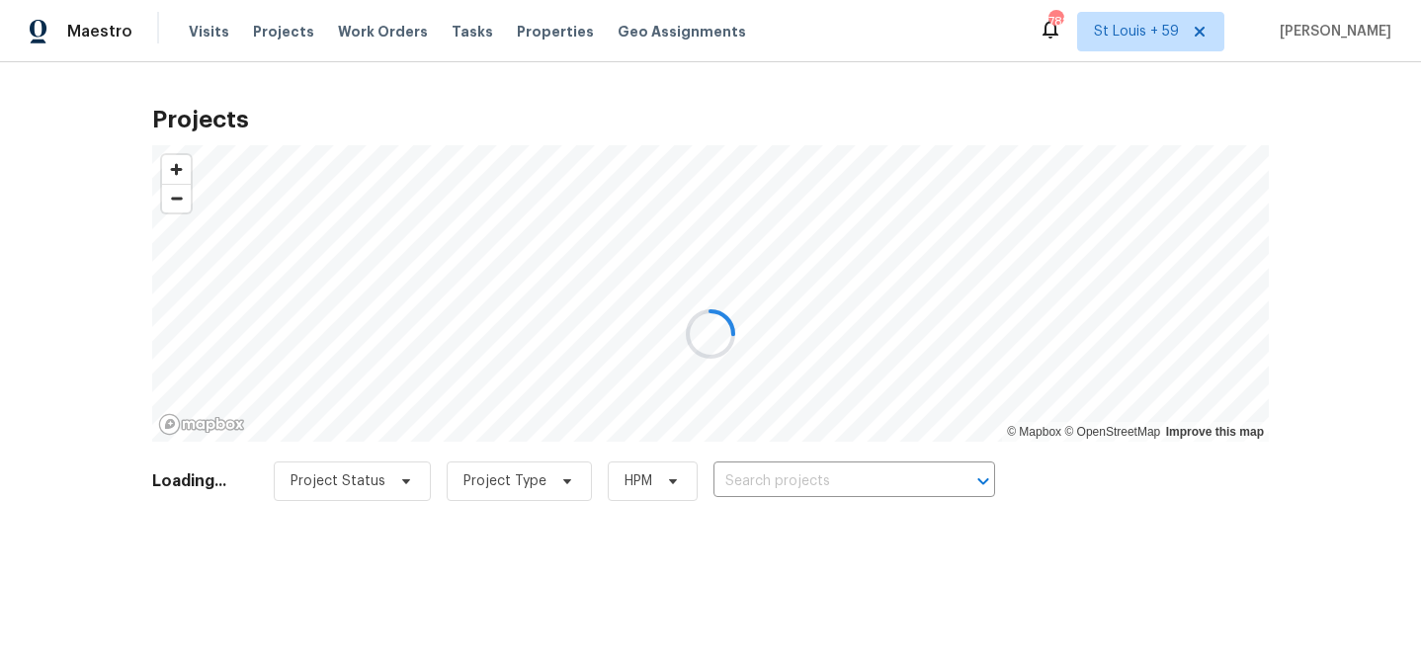
click at [804, 471] on div at bounding box center [710, 333] width 1421 height 667
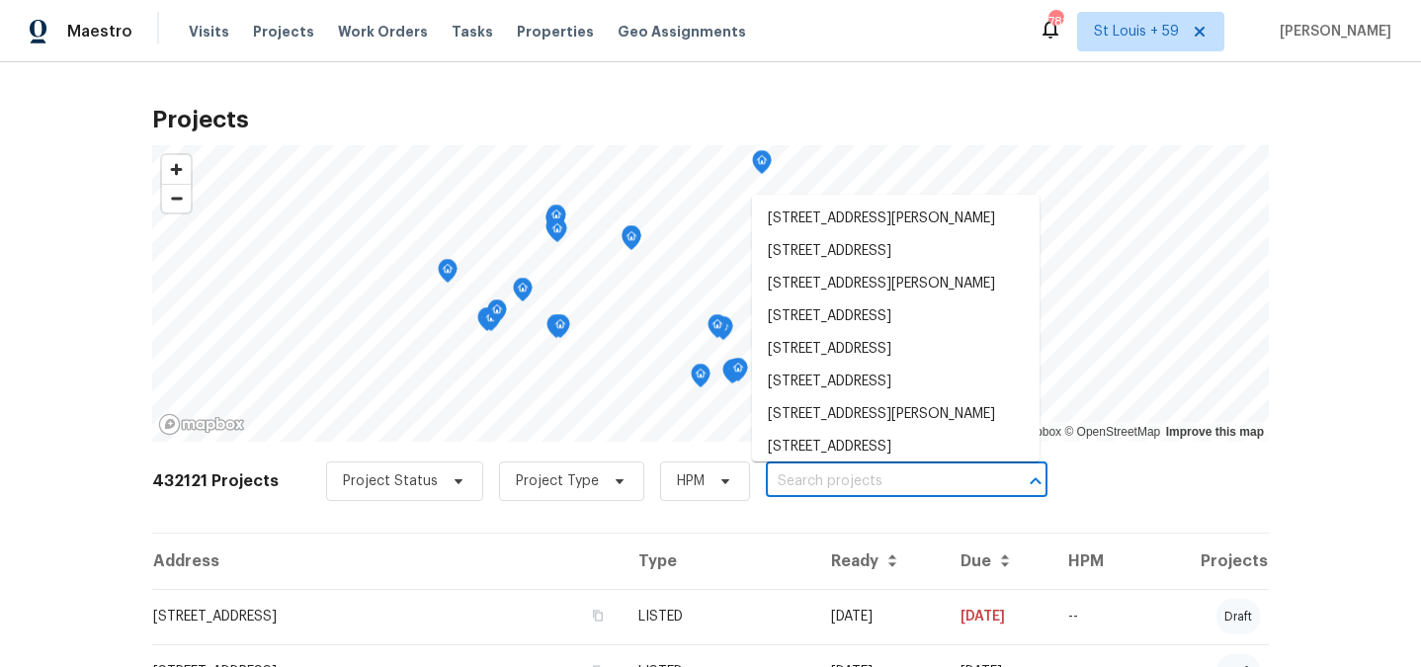
click at [804, 475] on input "text" at bounding box center [879, 481] width 226 height 31
paste input "[STREET_ADDRESS]"
type input "[STREET_ADDRESS]"
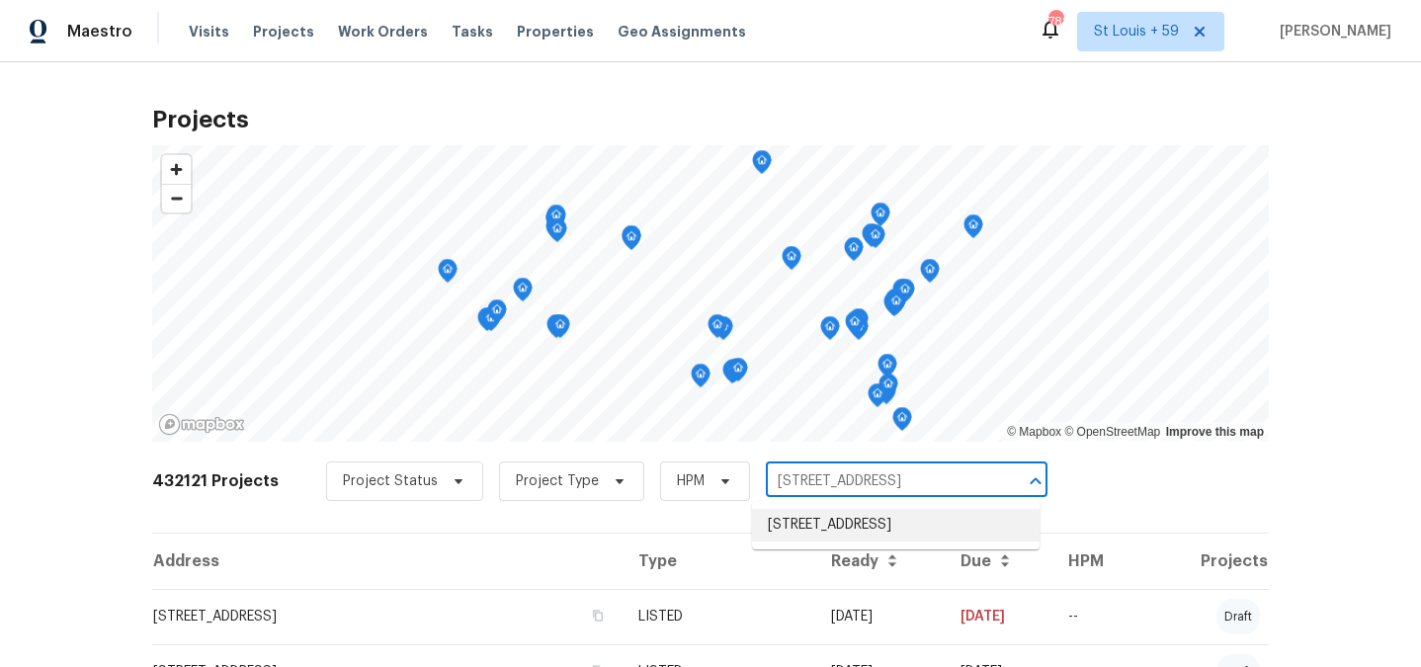
click at [809, 526] on li "[STREET_ADDRESS]" at bounding box center [896, 525] width 288 height 33
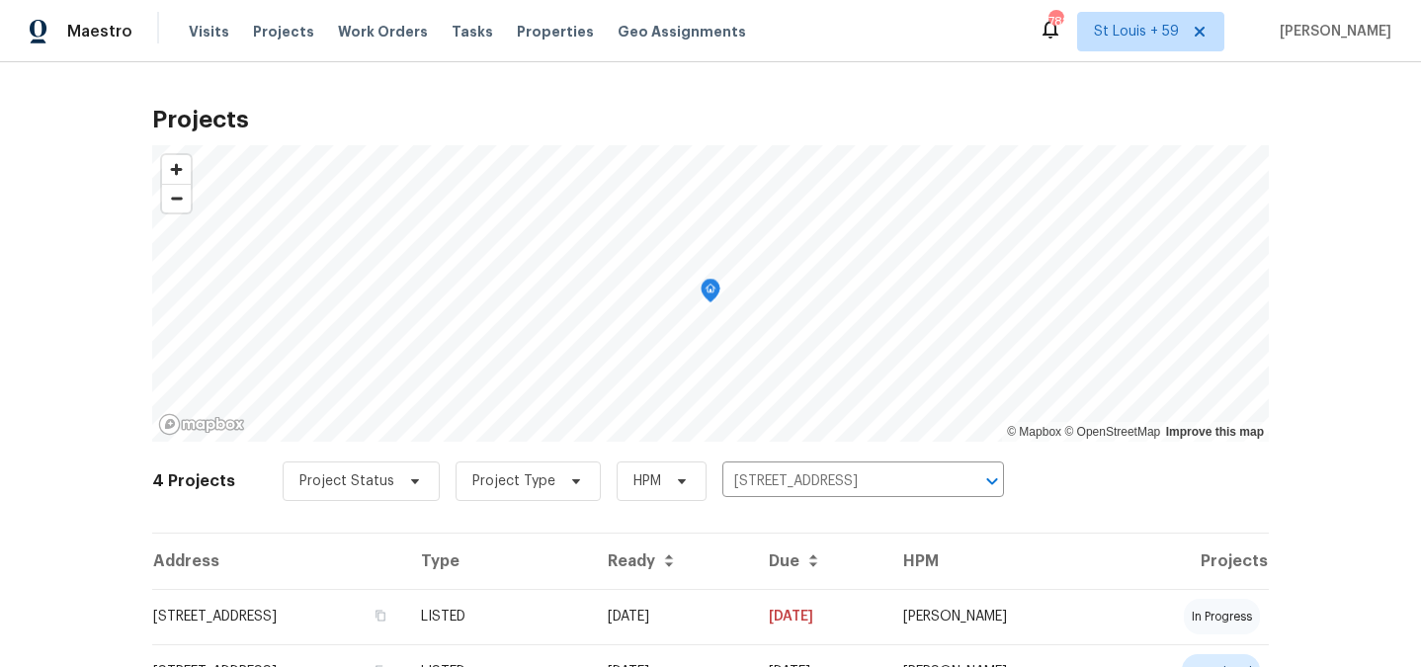
scroll to position [207, 0]
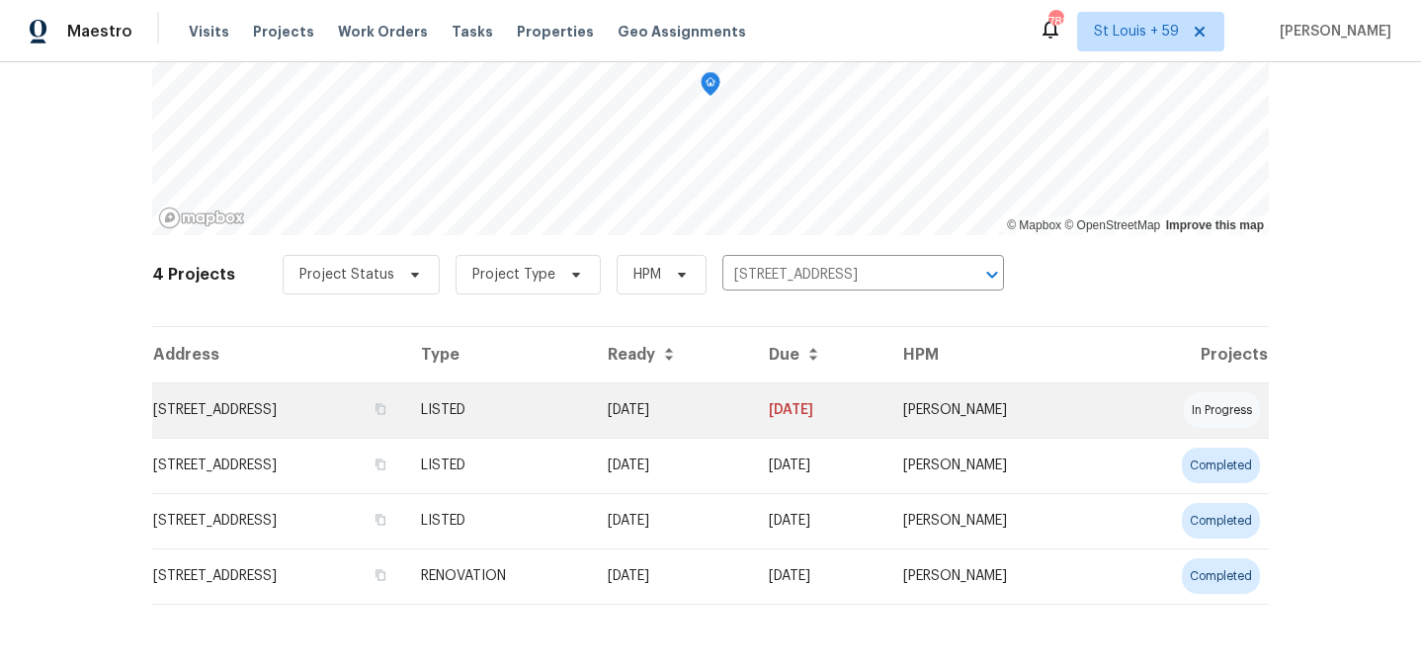
click at [266, 406] on td "[STREET_ADDRESS]" at bounding box center [278, 409] width 253 height 55
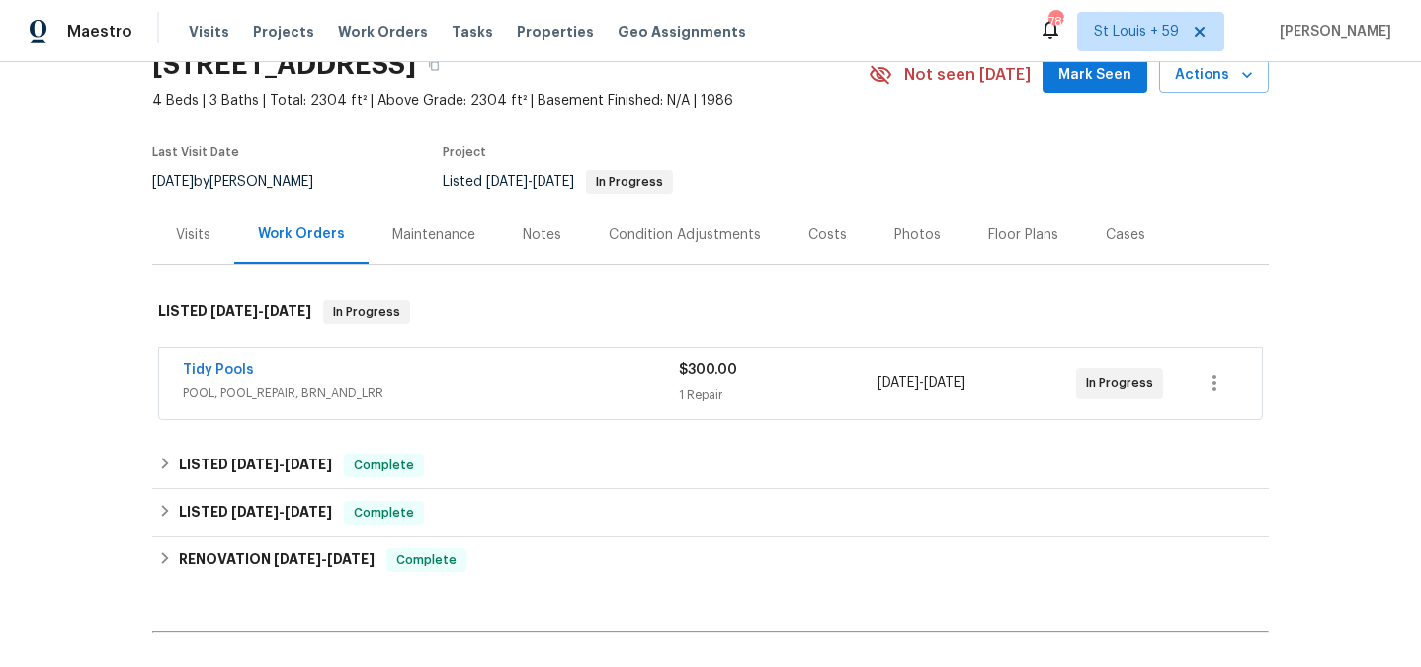
scroll to position [130, 0]
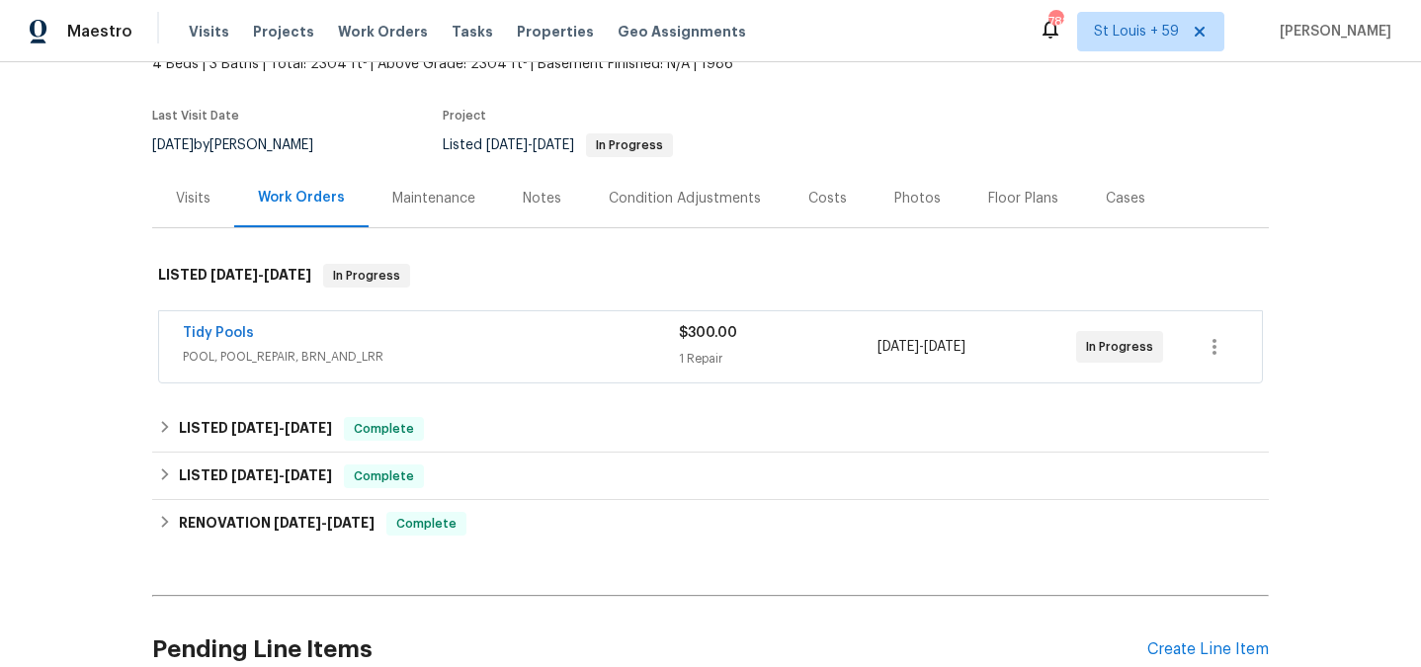
click at [397, 330] on div "Tidy Pools" at bounding box center [431, 335] width 496 height 24
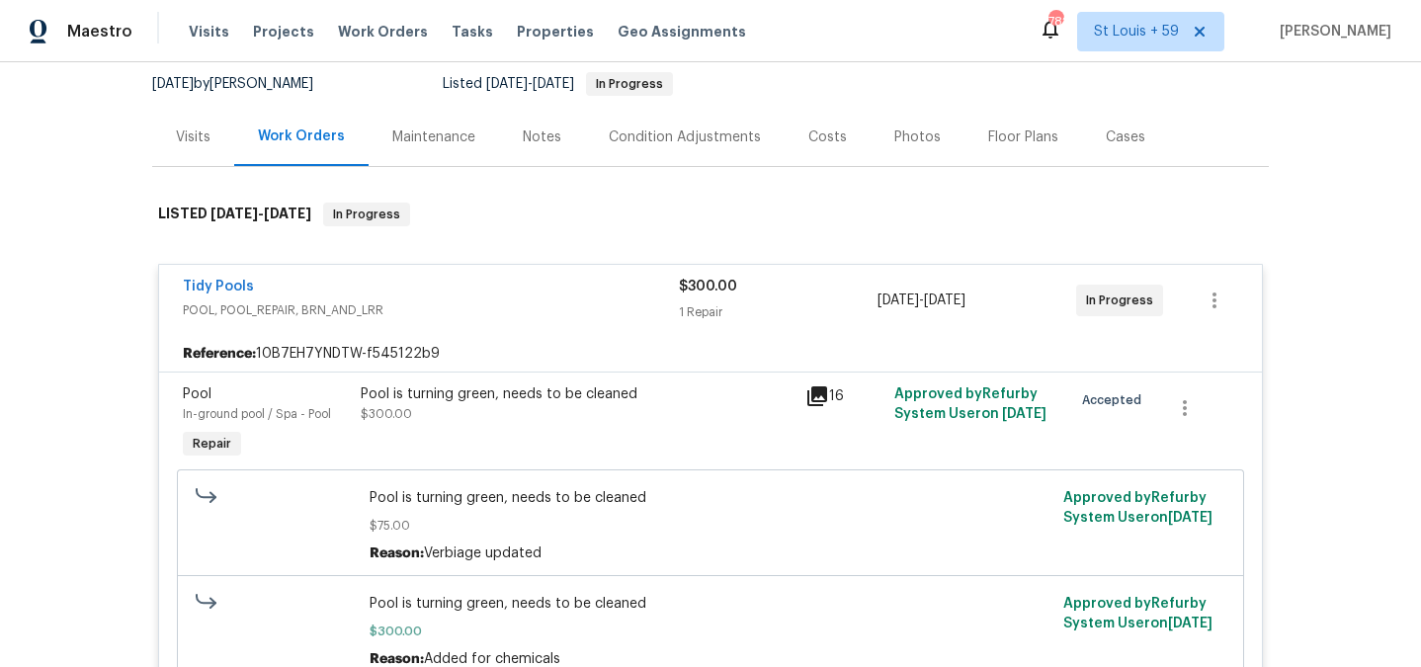
scroll to position [280, 0]
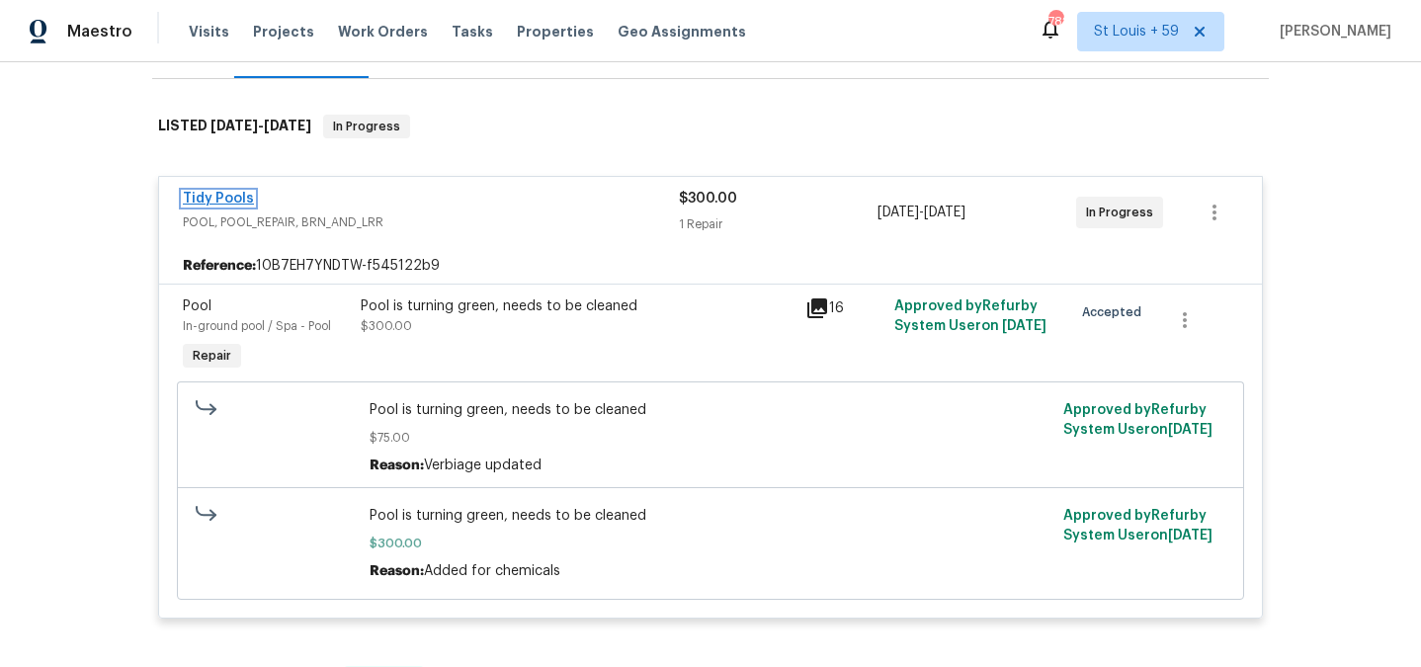
click at [220, 196] on link "Tidy Pools" at bounding box center [218, 199] width 71 height 14
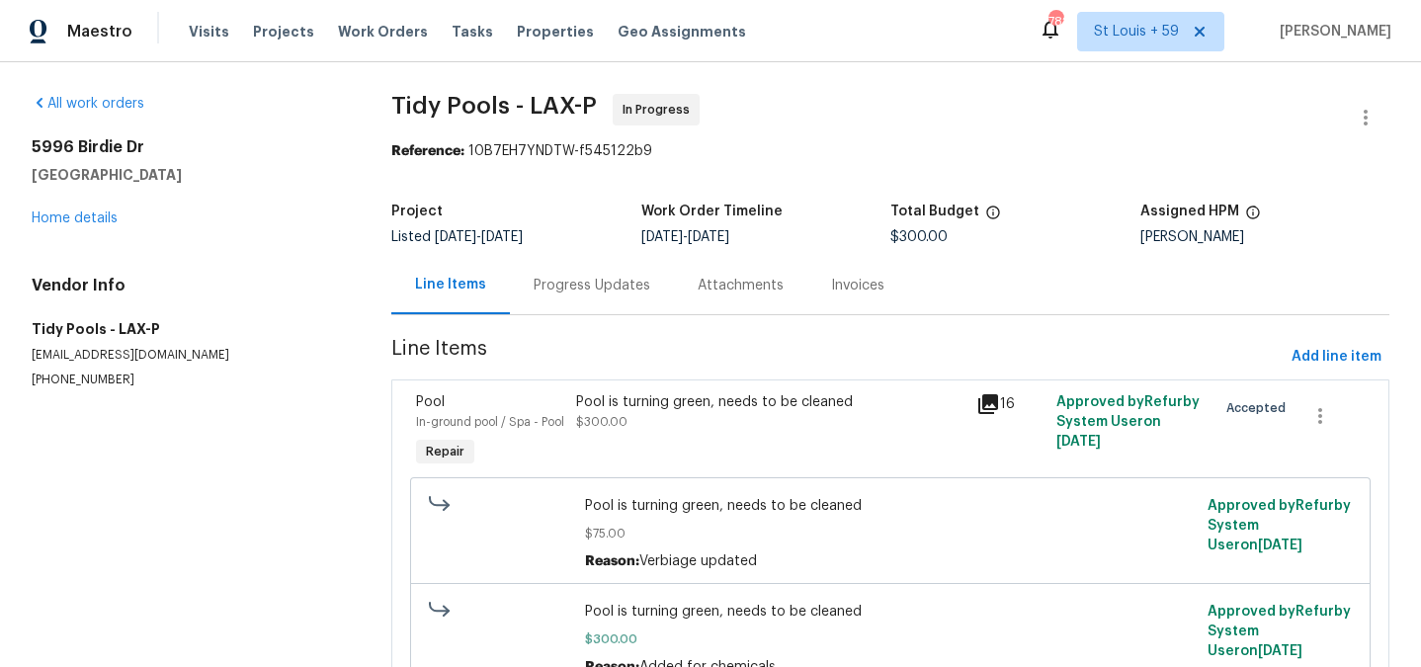
scroll to position [23, 0]
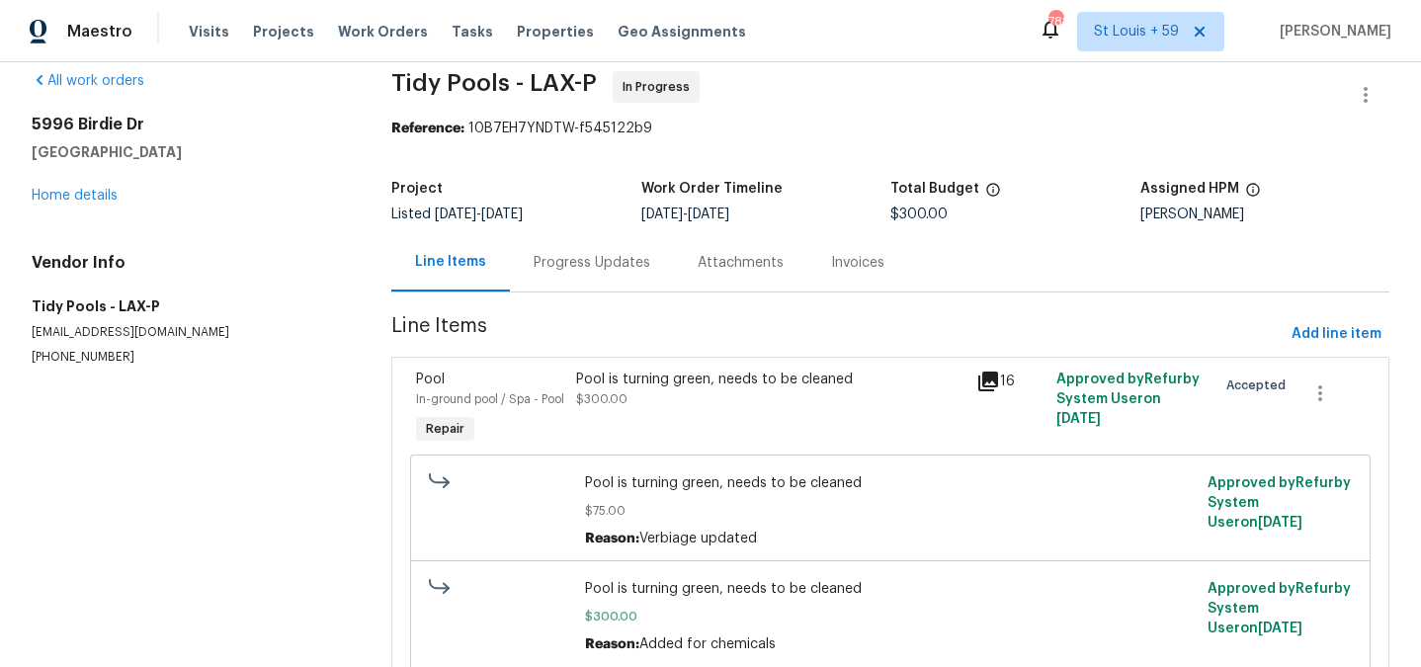
click at [544, 261] on div "Progress Updates" at bounding box center [592, 263] width 117 height 20
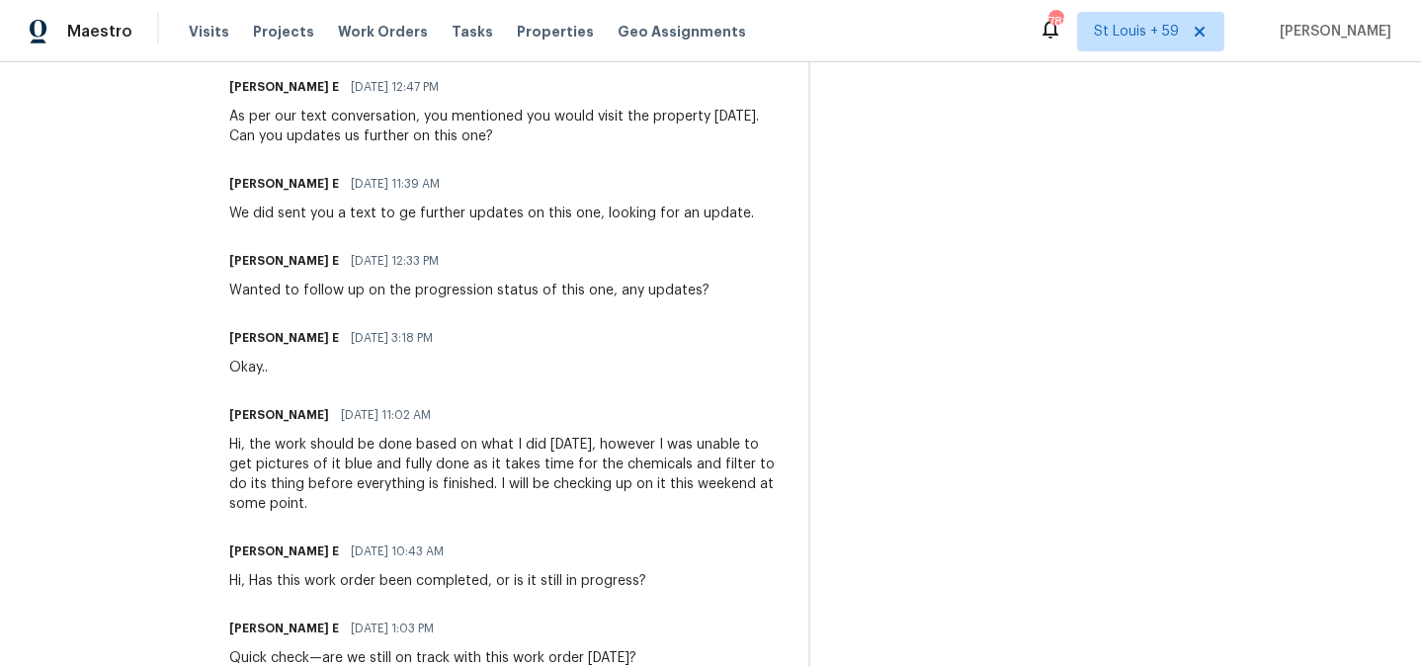
scroll to position [804, 0]
click at [272, 29] on span "Projects" at bounding box center [283, 32] width 61 height 20
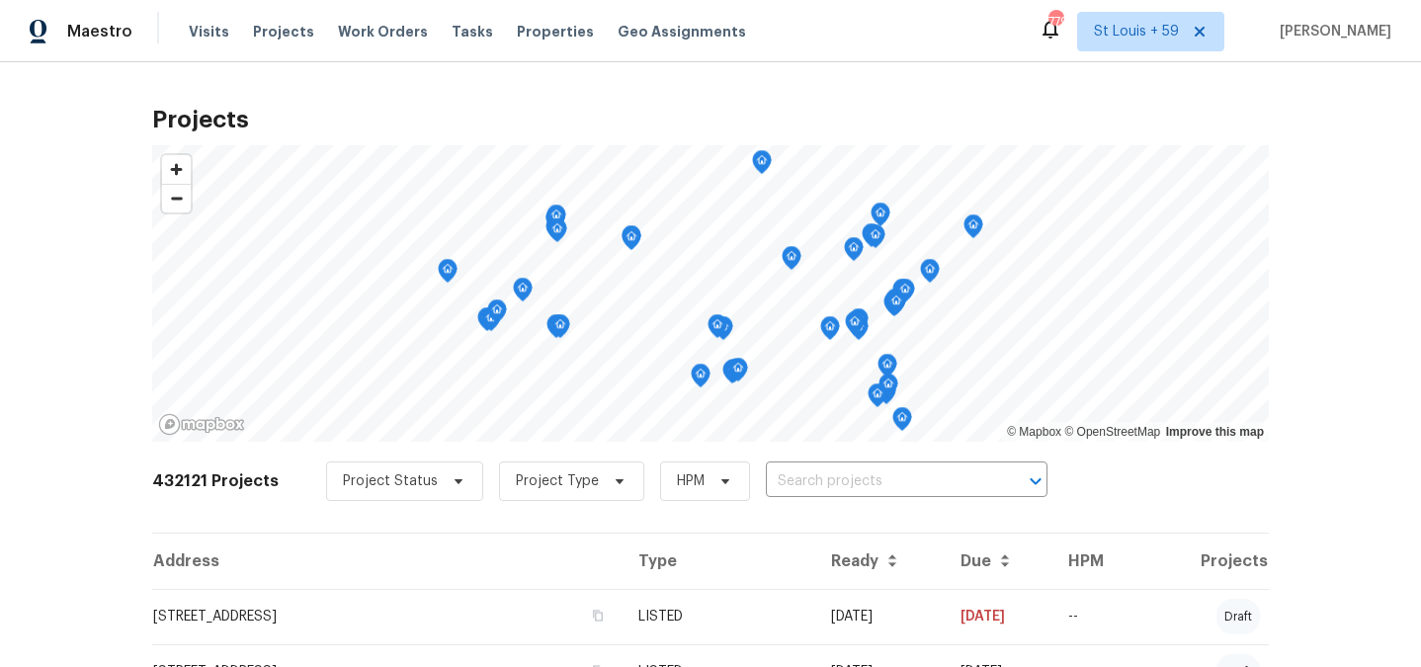
click at [846, 481] on input "text" at bounding box center [879, 481] width 226 height 31
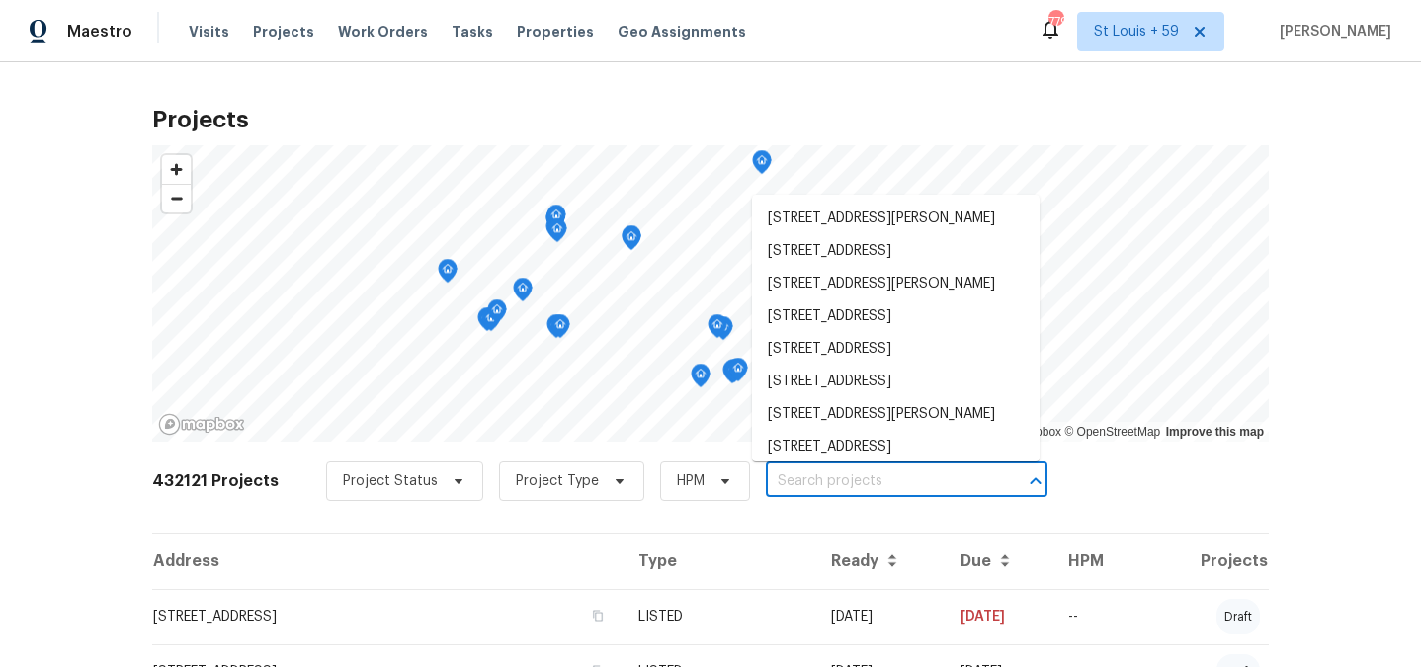
paste input "[STREET_ADDRESS]"
type input "[STREET_ADDRESS]"
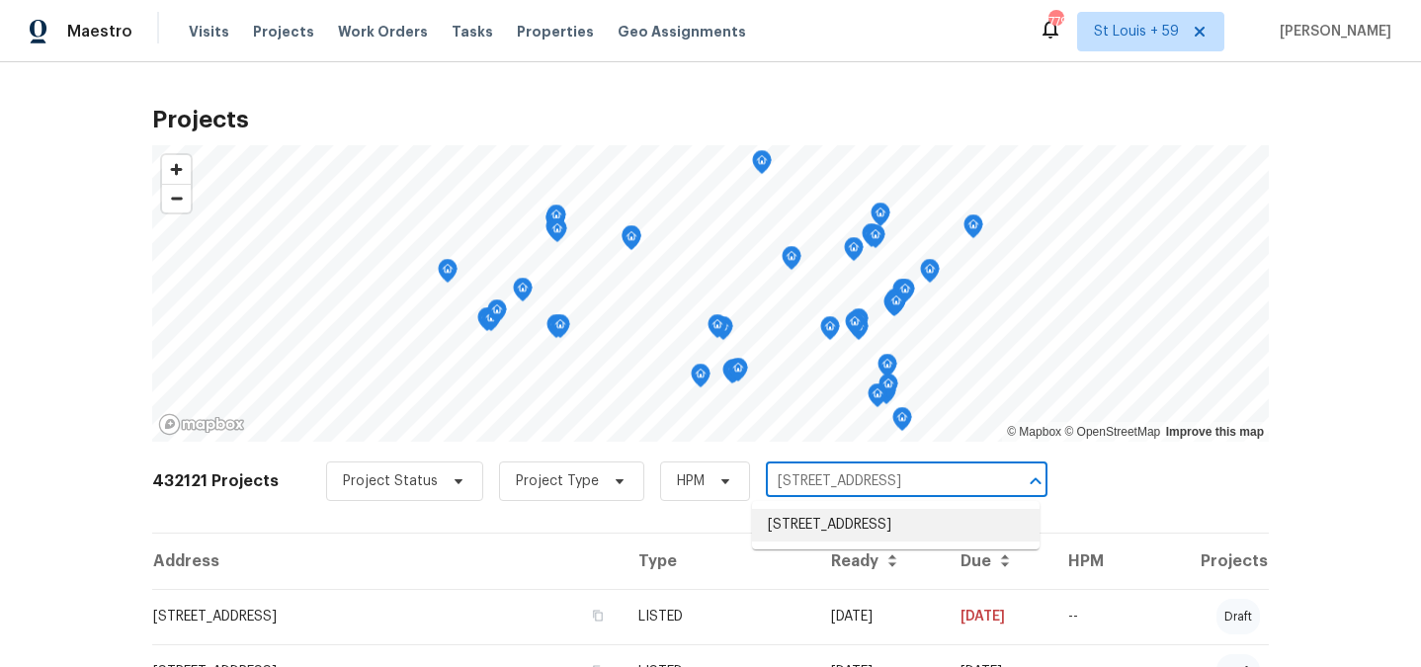
click at [842, 525] on li "[STREET_ADDRESS]" at bounding box center [896, 525] width 288 height 33
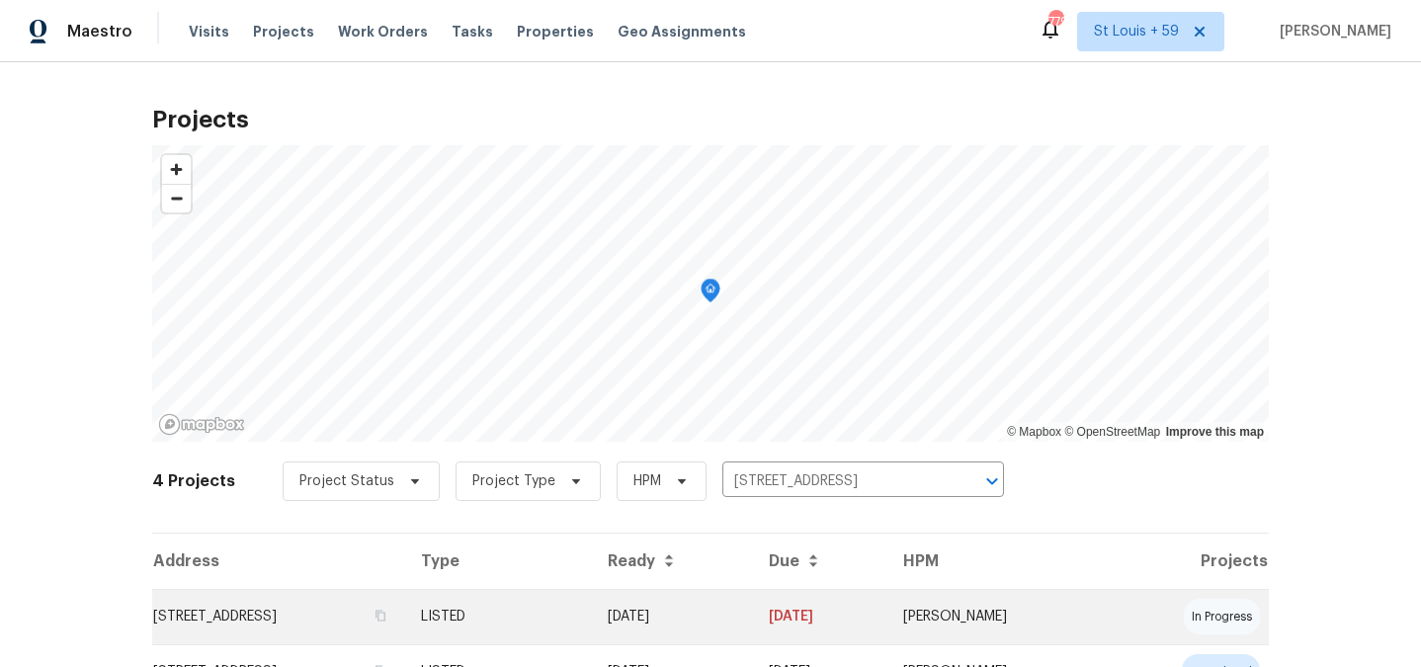
click at [348, 602] on td "[STREET_ADDRESS]" at bounding box center [278, 616] width 253 height 55
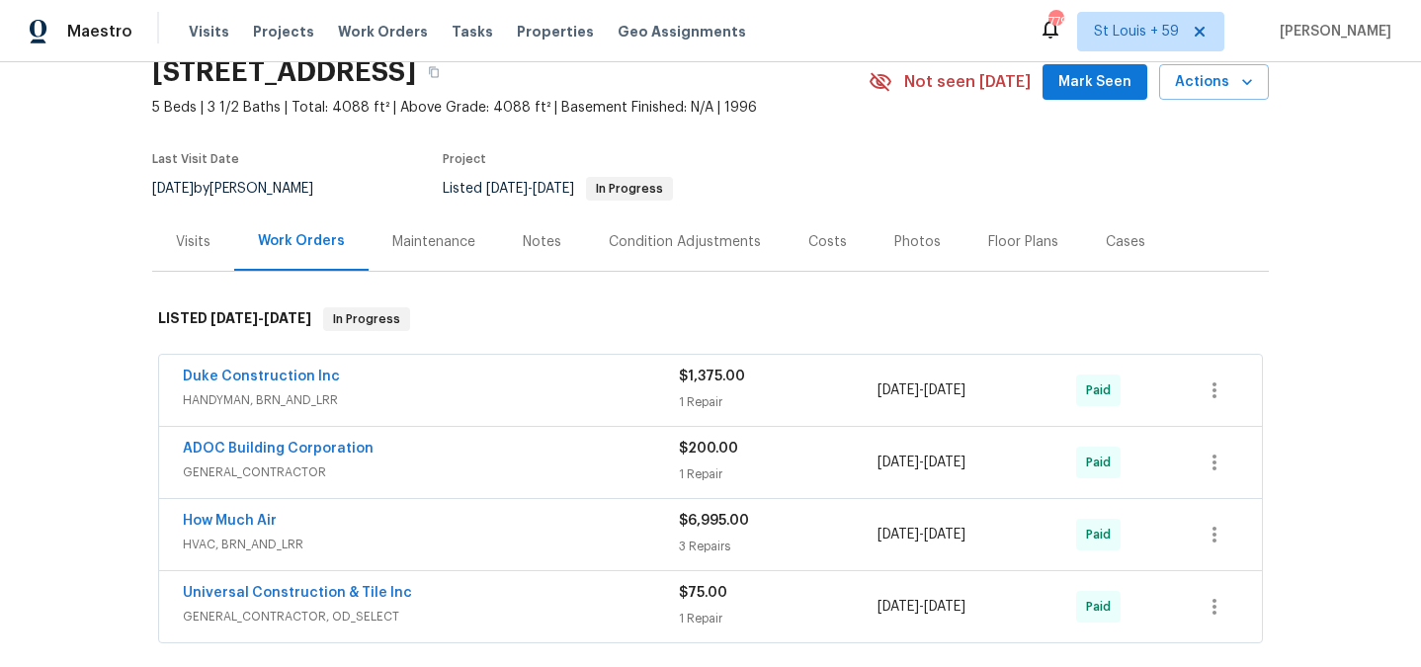
scroll to position [83, 0]
